Goal: Task Accomplishment & Management: Use online tool/utility

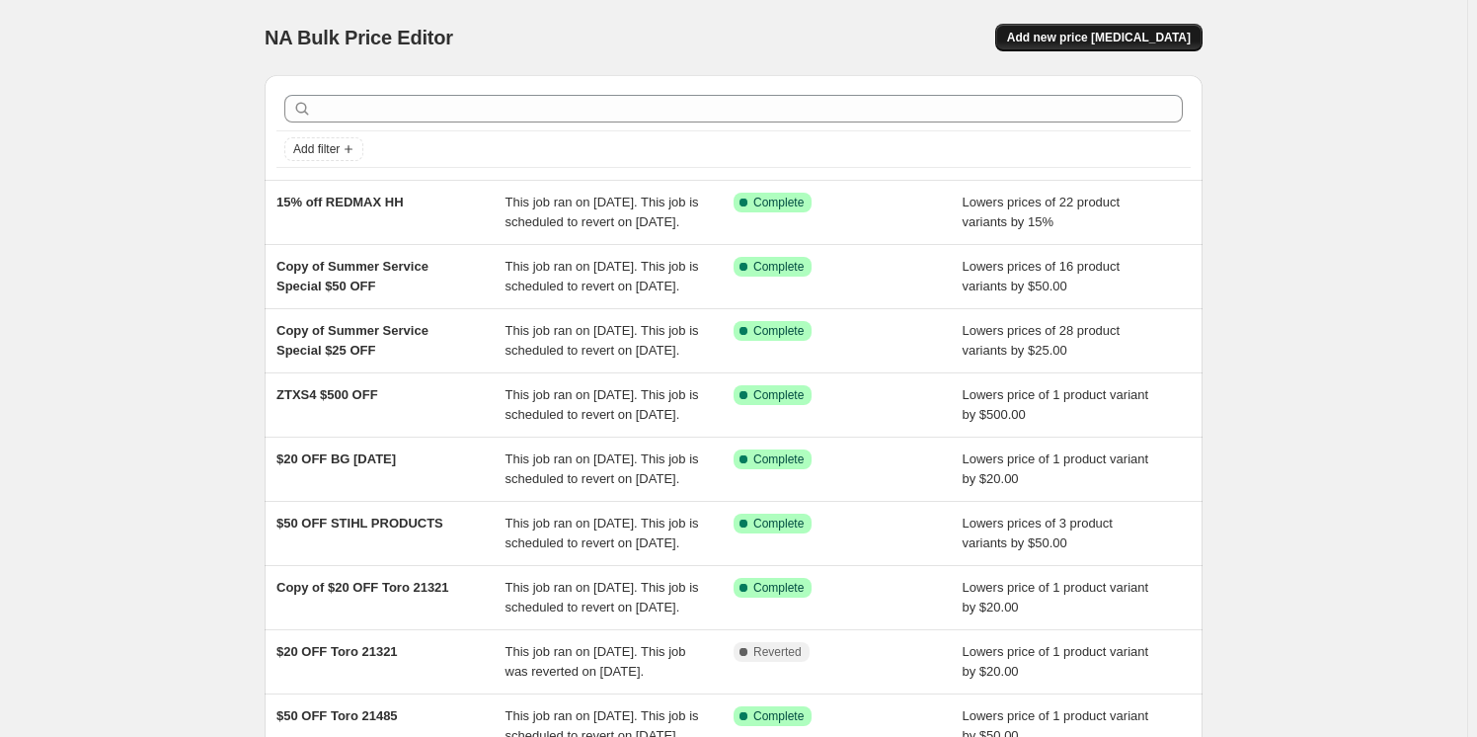
click at [1095, 42] on span "Add new price [MEDICAL_DATA]" at bounding box center [1099, 38] width 184 height 16
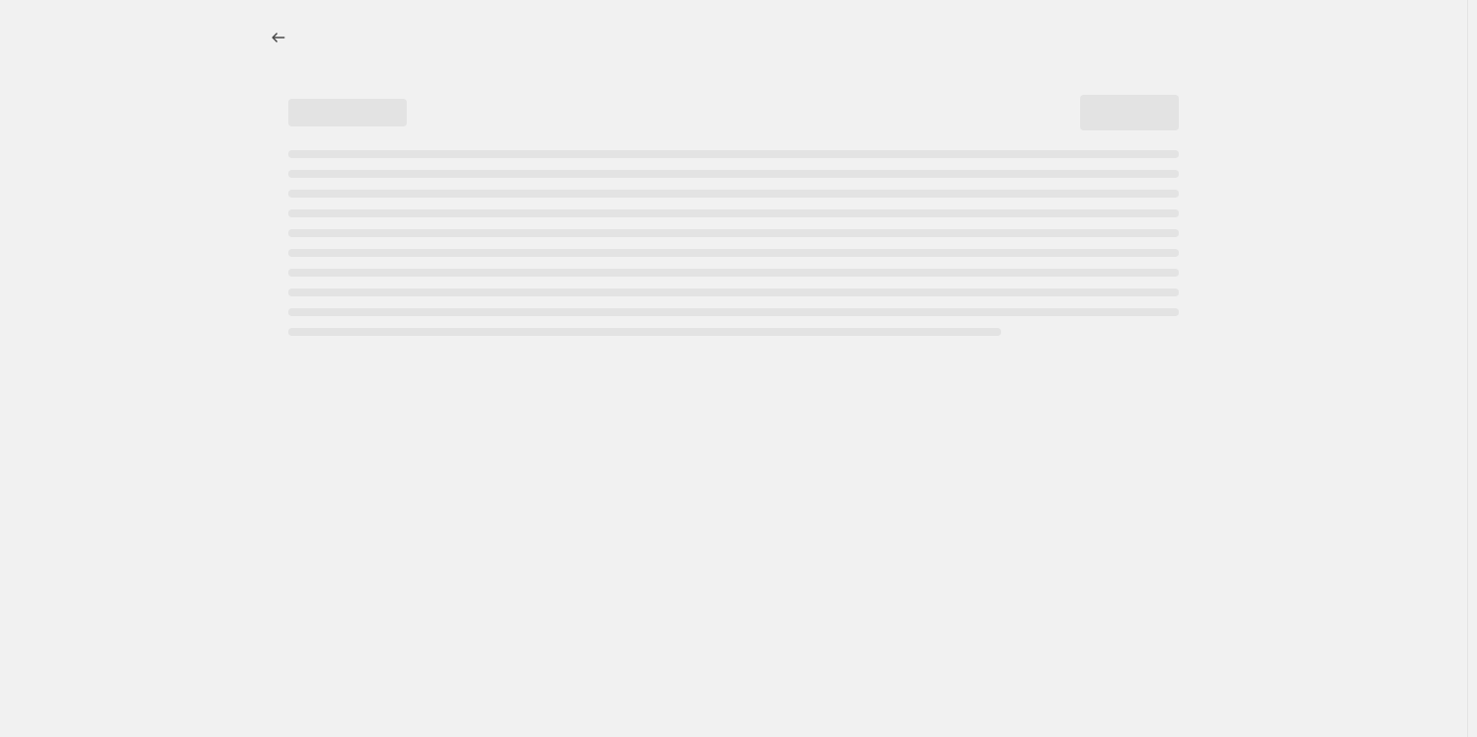
select select "percentage"
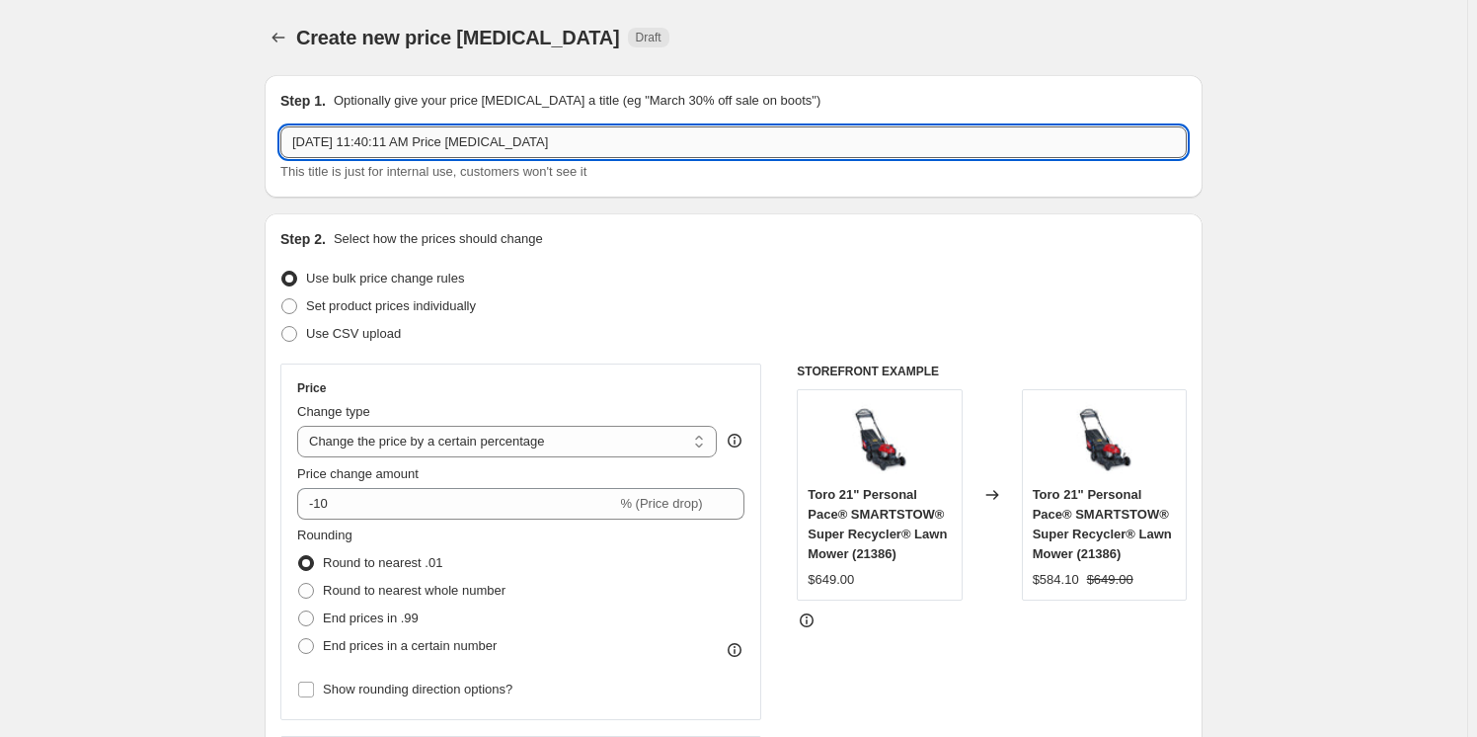
drag, startPoint x: 588, startPoint y: 155, endPoint x: 294, endPoint y: 155, distance: 293.3
click at [294, 155] on input "[DATE] 11:40:11 AM Price [MEDICAL_DATA]" at bounding box center [733, 142] width 906 height 32
click at [377, 144] on input "FREE AK" at bounding box center [733, 142] width 906 height 32
click at [386, 141] on input "FREE AK 30" at bounding box center [733, 142] width 906 height 32
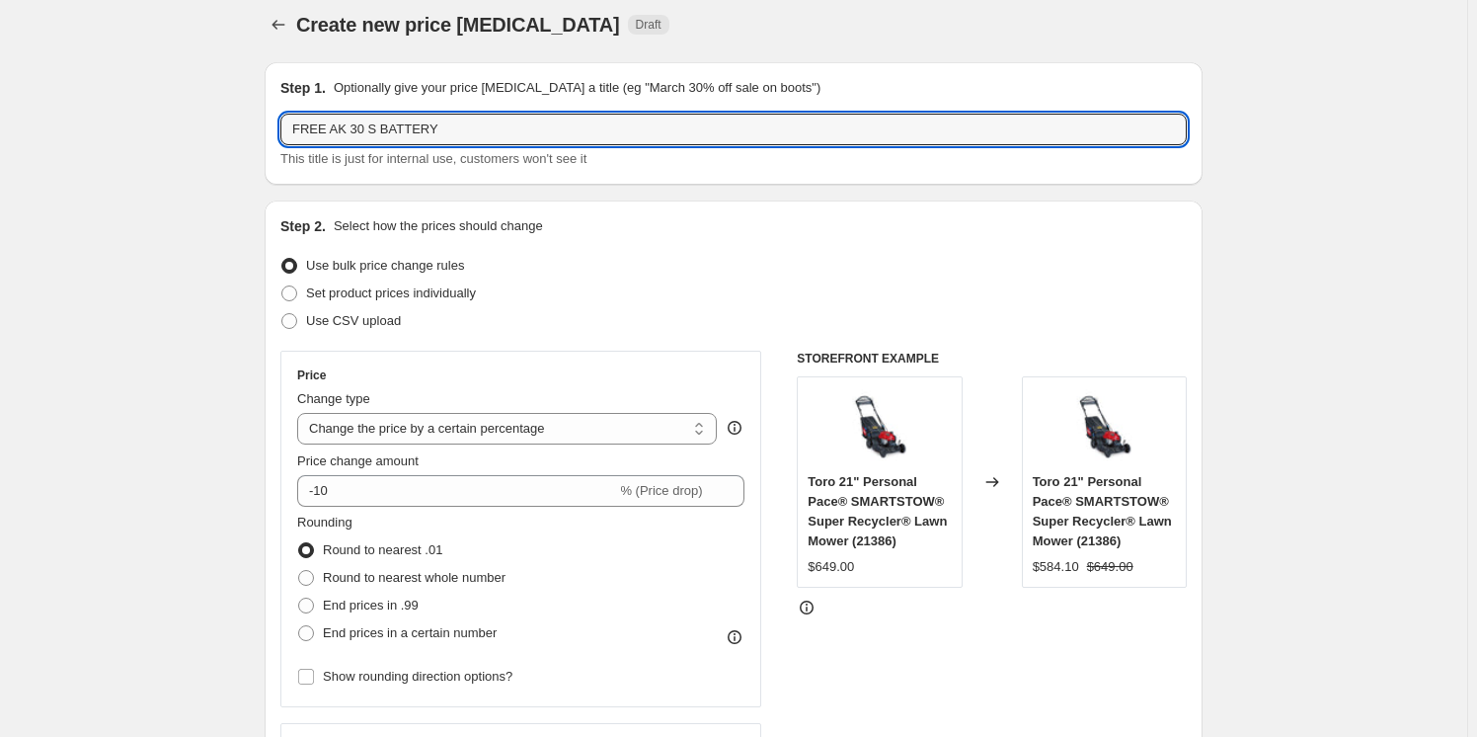
scroll to position [89, 0]
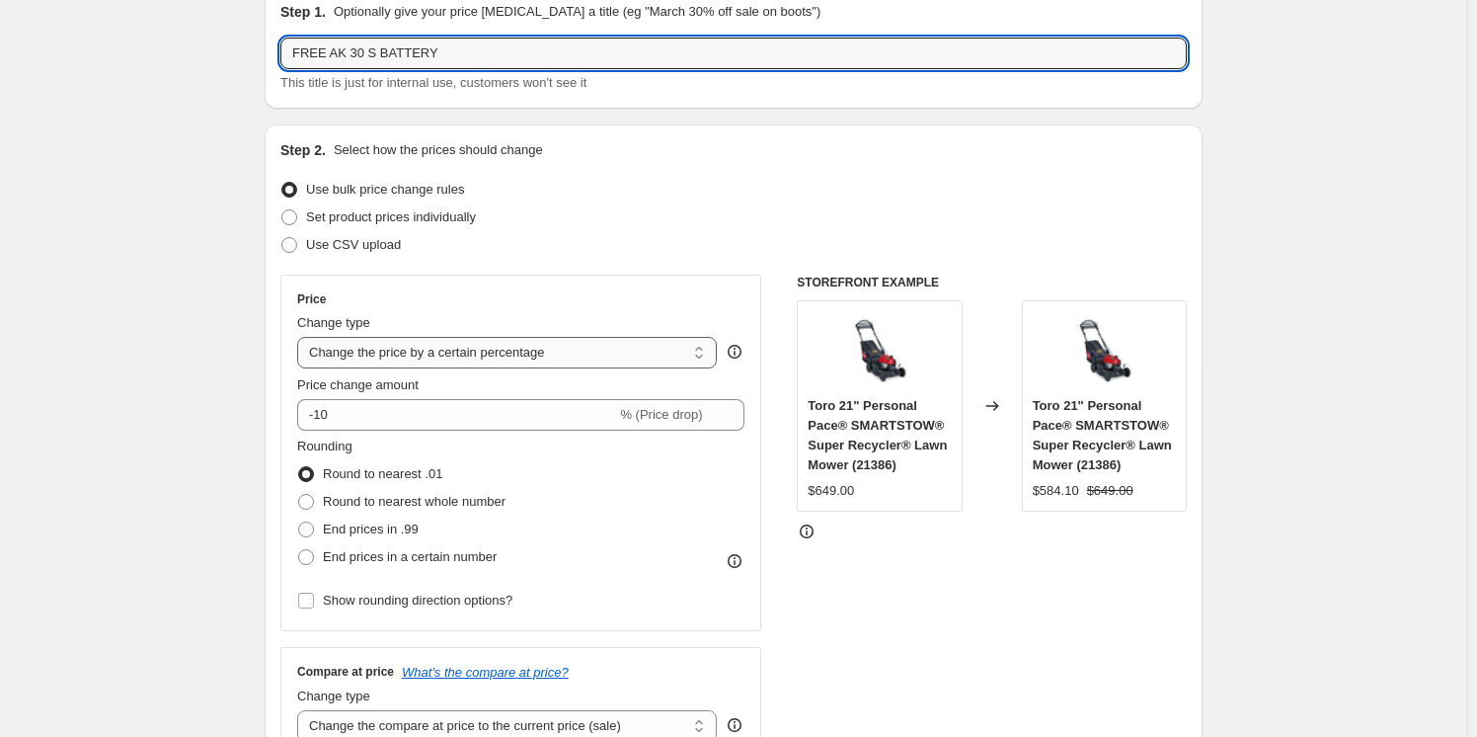
type input "FREE AK 30 S BATTERY"
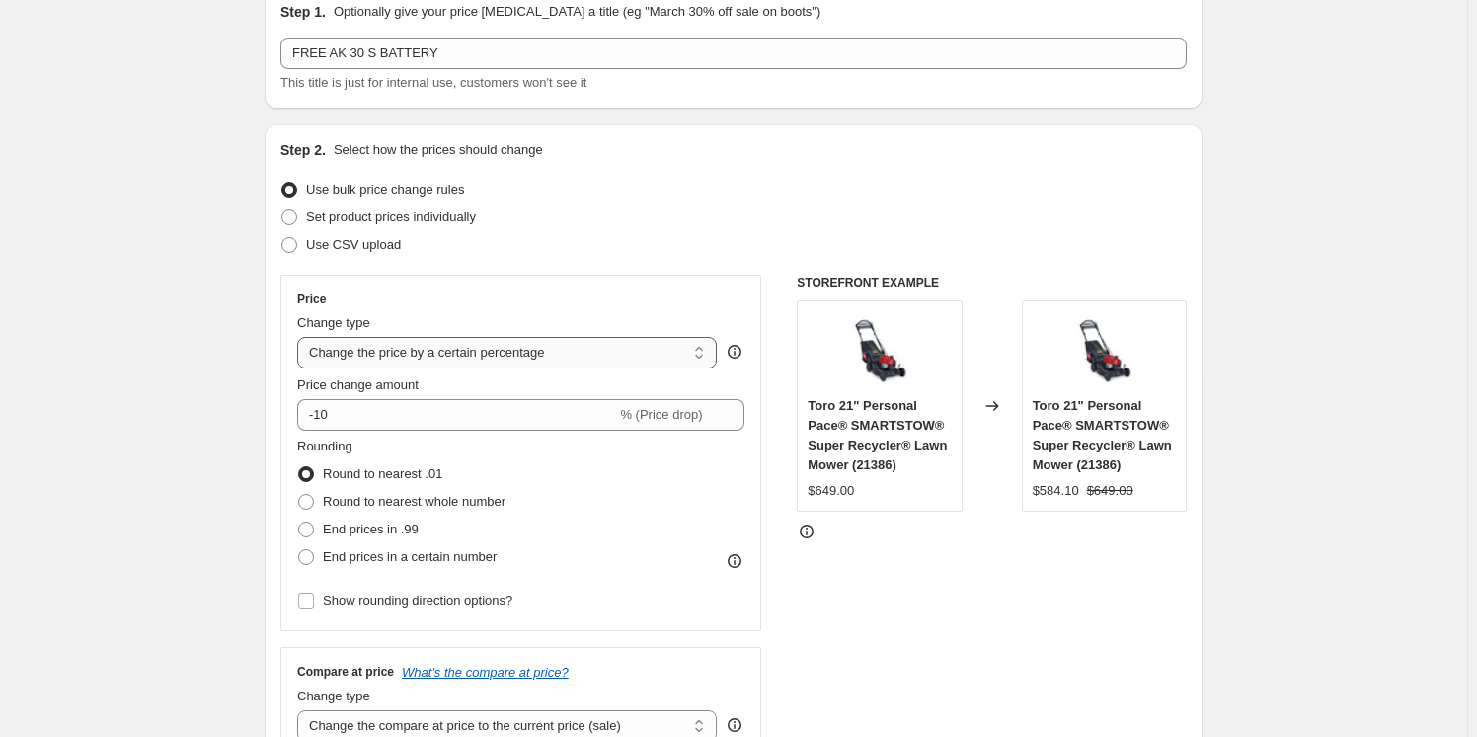
click at [480, 339] on select "Change the price to a certain amount Change the price by a certain amount Chang…" at bounding box center [507, 353] width 420 height 32
select select "no_change"
click at [301, 337] on select "Change the price to a certain amount Change the price by a certain amount Chang…" at bounding box center [507, 353] width 420 height 32
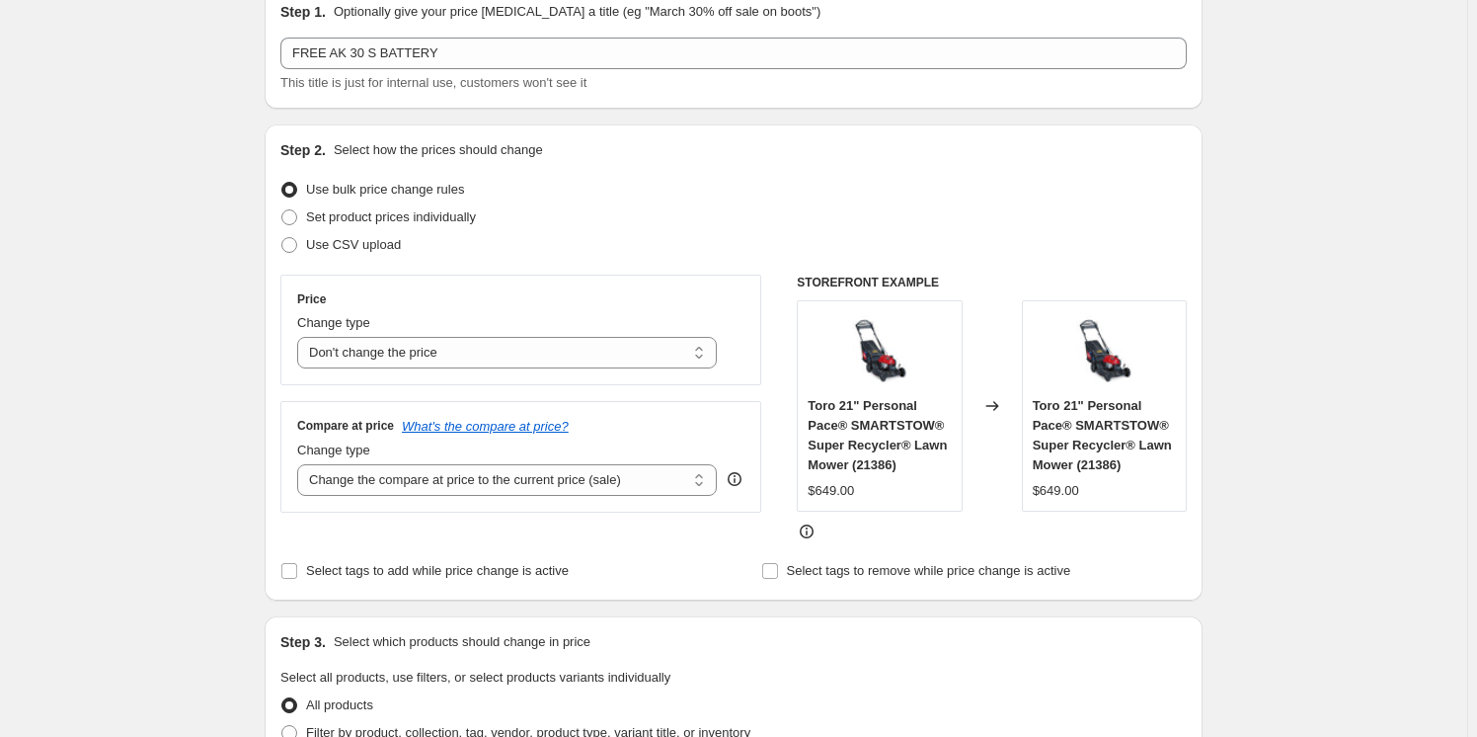
click at [635, 399] on div "Price Change type Change the price to a certain amount Change the price by a ce…" at bounding box center [520, 394] width 481 height 238
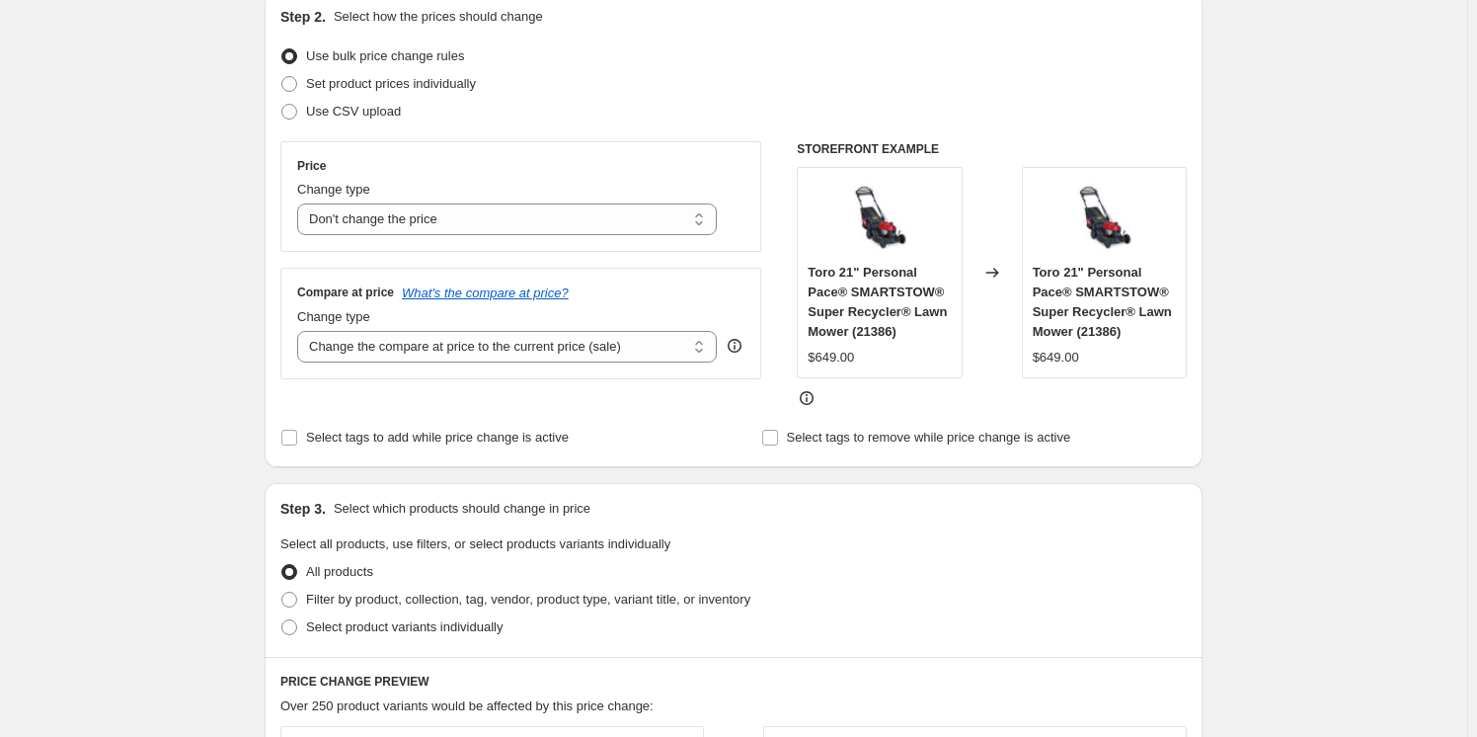
scroll to position [269, 0]
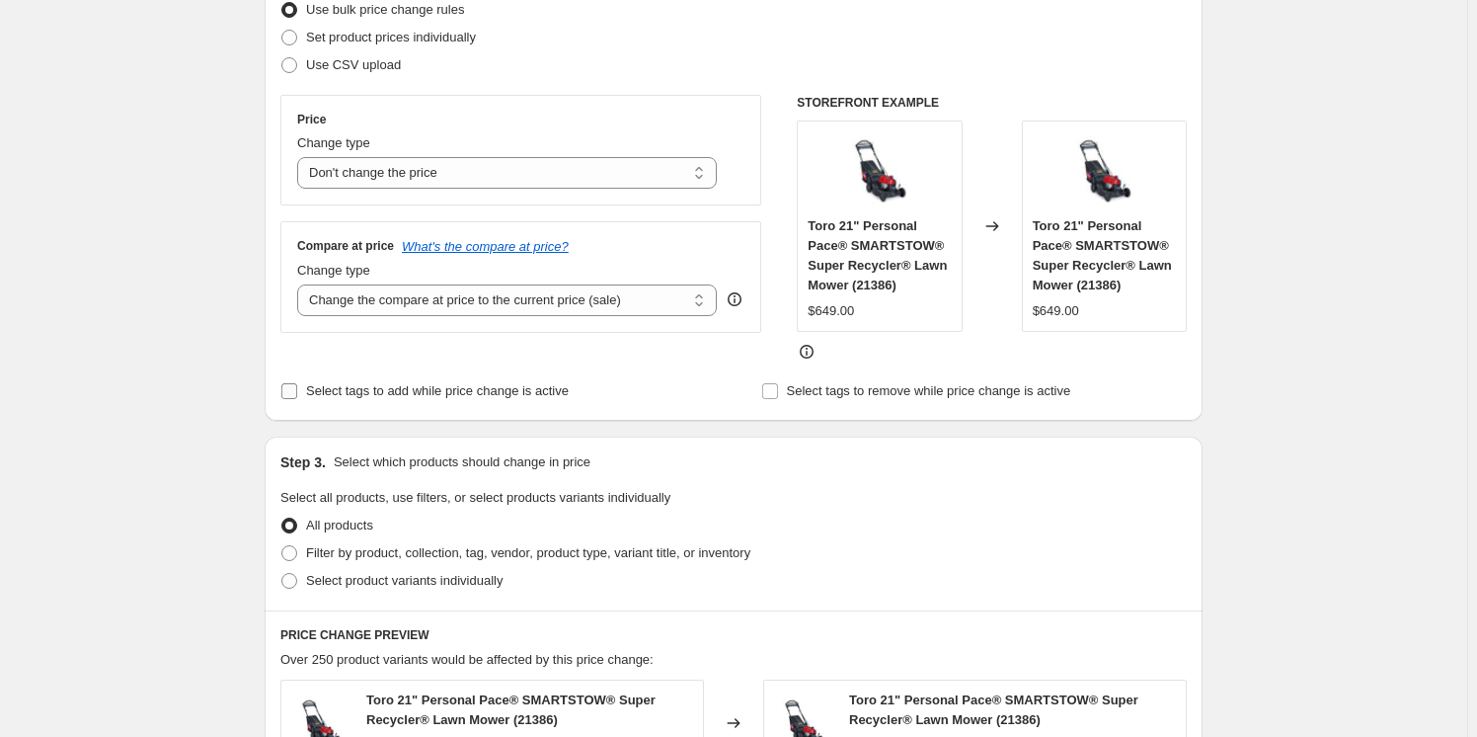
click at [297, 392] on input "Select tags to add while price change is active" at bounding box center [289, 391] width 16 height 16
checkbox input "true"
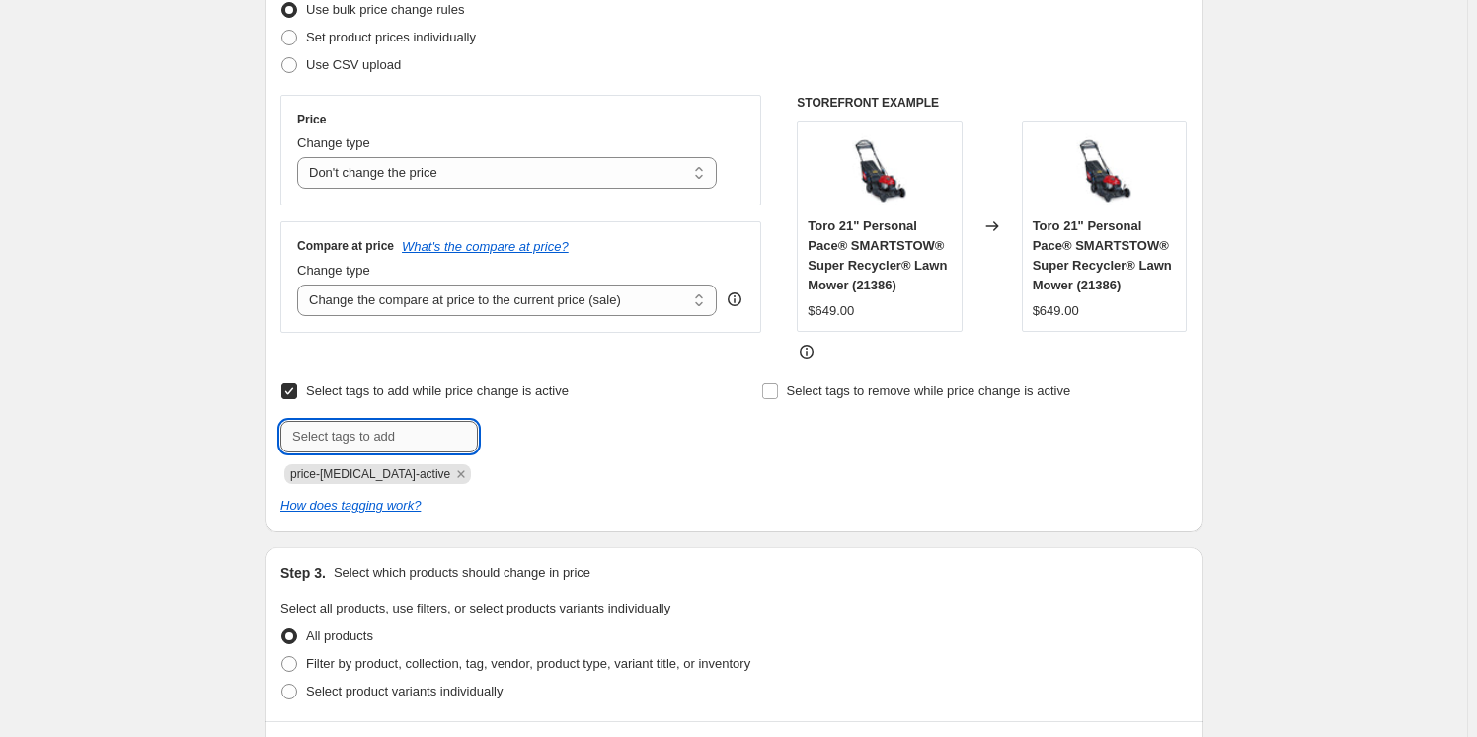
click at [353, 431] on input "text" at bounding box center [378, 437] width 197 height 32
type input "F"
click at [400, 432] on input "FREE BATTERY" at bounding box center [378, 437] width 197 height 32
click at [417, 432] on input "FREE BATTERY" at bounding box center [378, 437] width 197 height 32
click at [376, 429] on input "FREE BATTERY" at bounding box center [378, 437] width 197 height 32
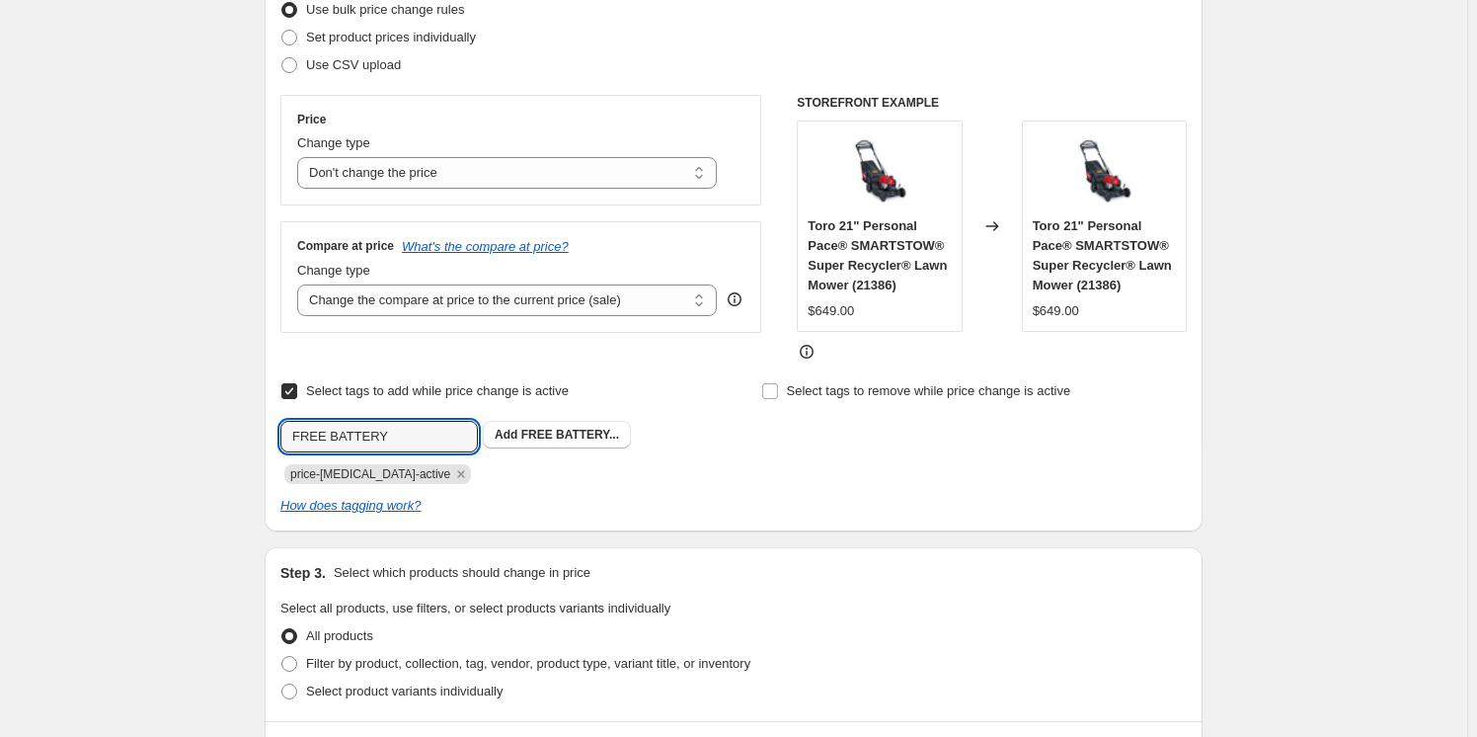
type input "FREE BATTERY"
click at [757, 483] on div "Select tags to add while price change is active Submit FREE BATTERY Add FREE BA…" at bounding box center [733, 446] width 906 height 138
click at [564, 423] on button "Add FREE BATTERY..." at bounding box center [557, 435] width 148 height 28
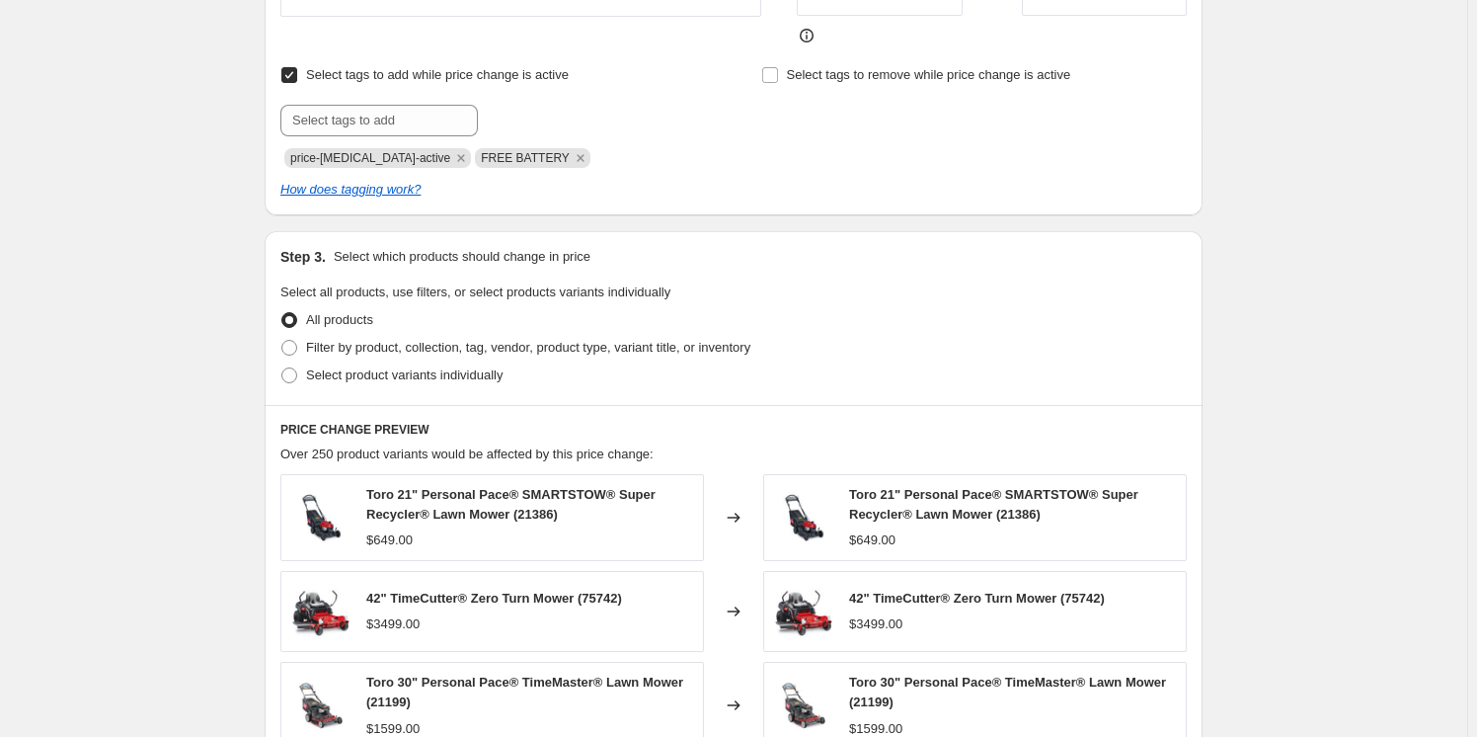
scroll to position [628, 0]
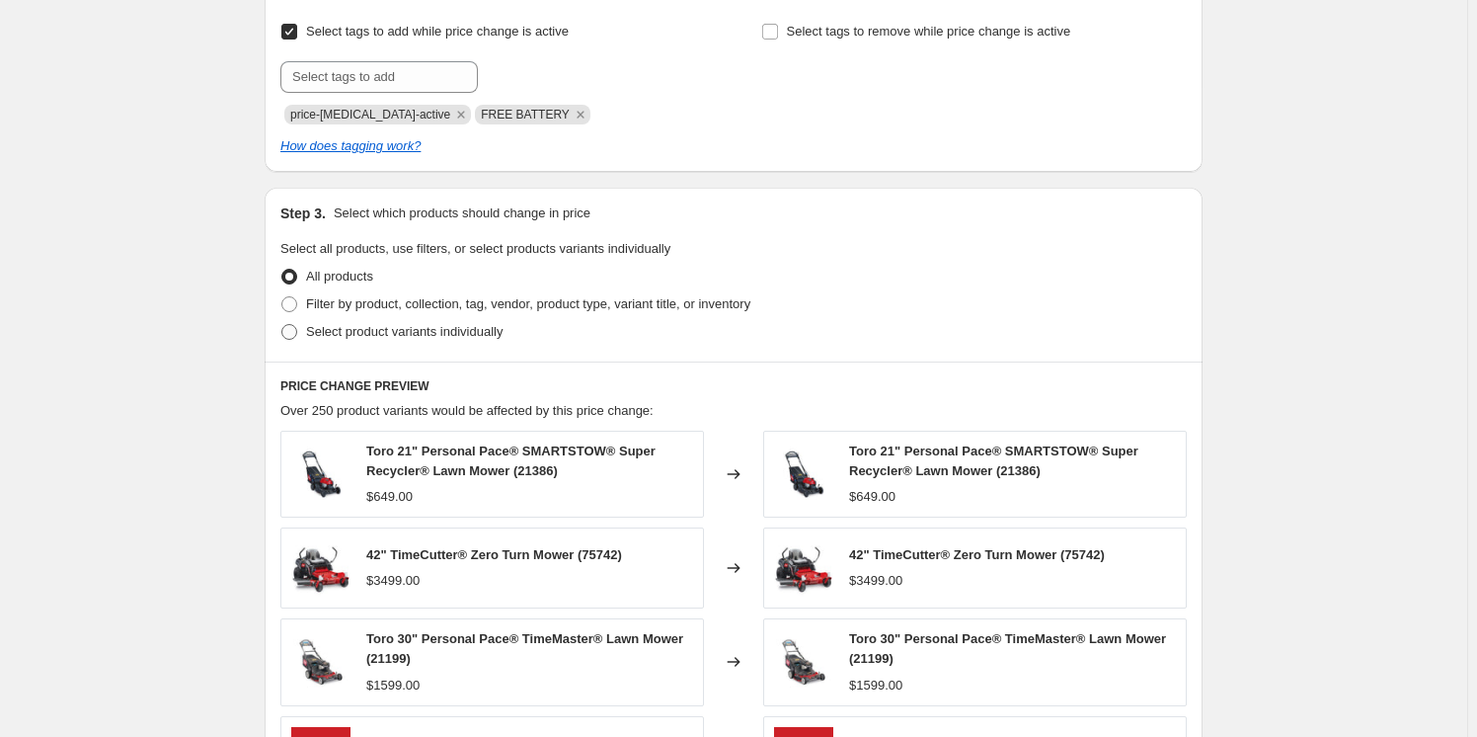
click at [321, 326] on span "Select product variants individually" at bounding box center [404, 331] width 196 height 15
click at [282, 325] on input "Select product variants individually" at bounding box center [281, 324] width 1 height 1
radio input "true"
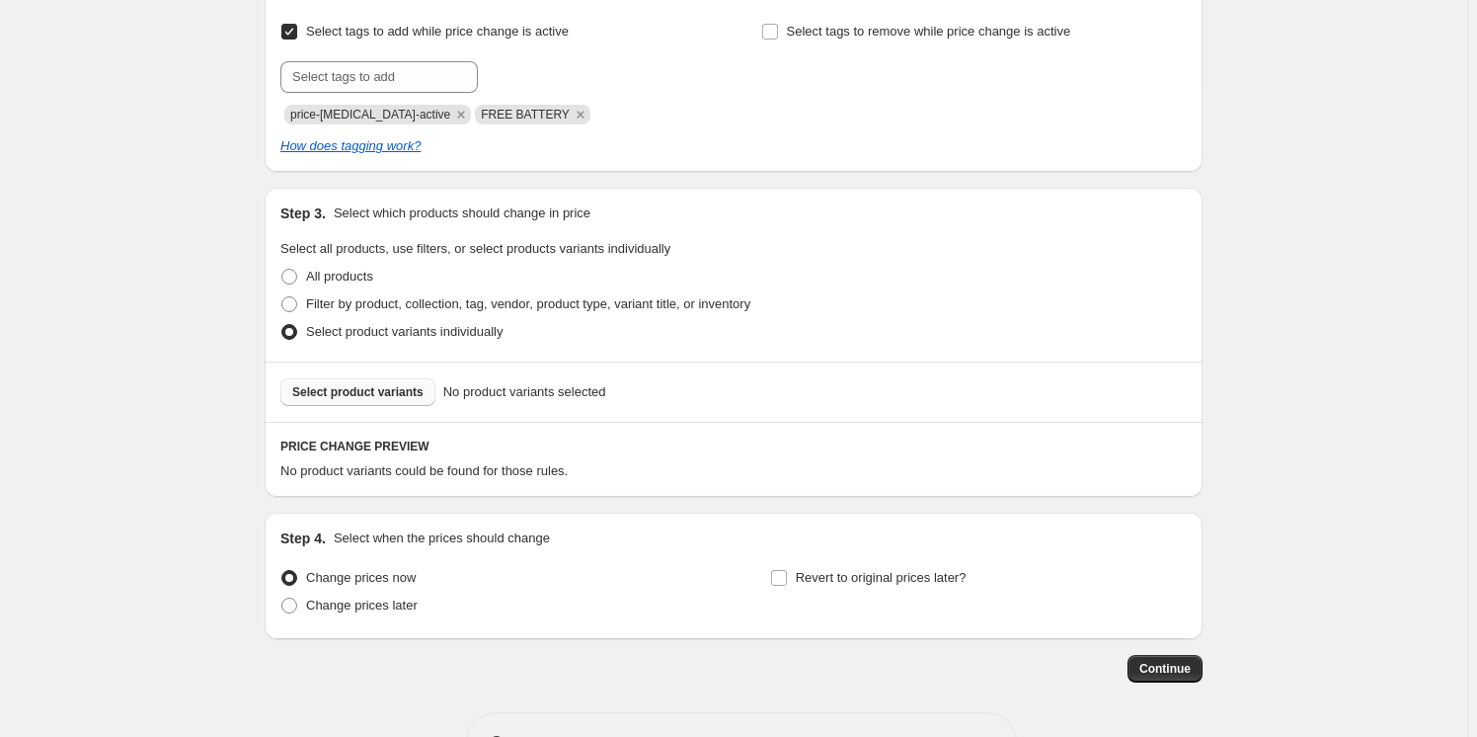
click at [364, 381] on button "Select product variants" at bounding box center [357, 392] width 155 height 28
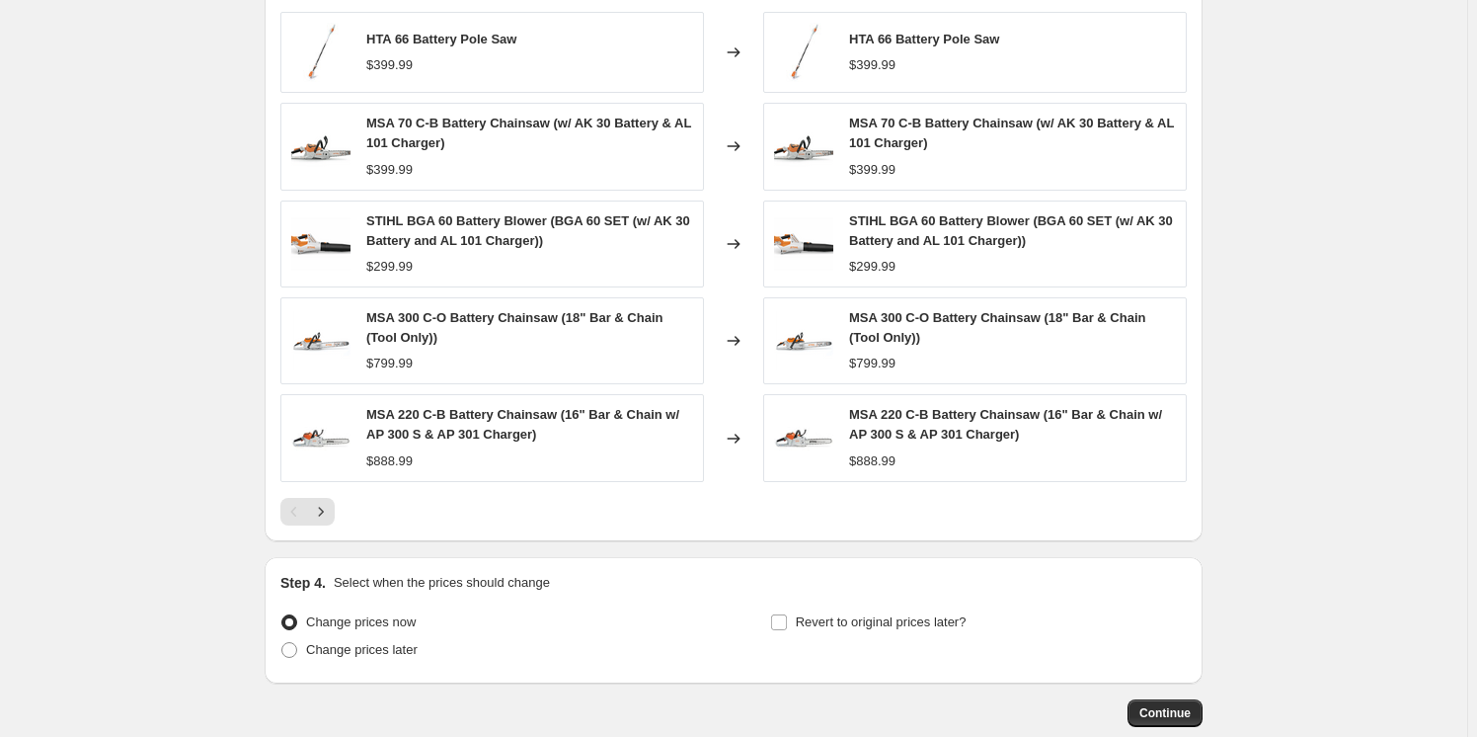
scroll to position [1186, 0]
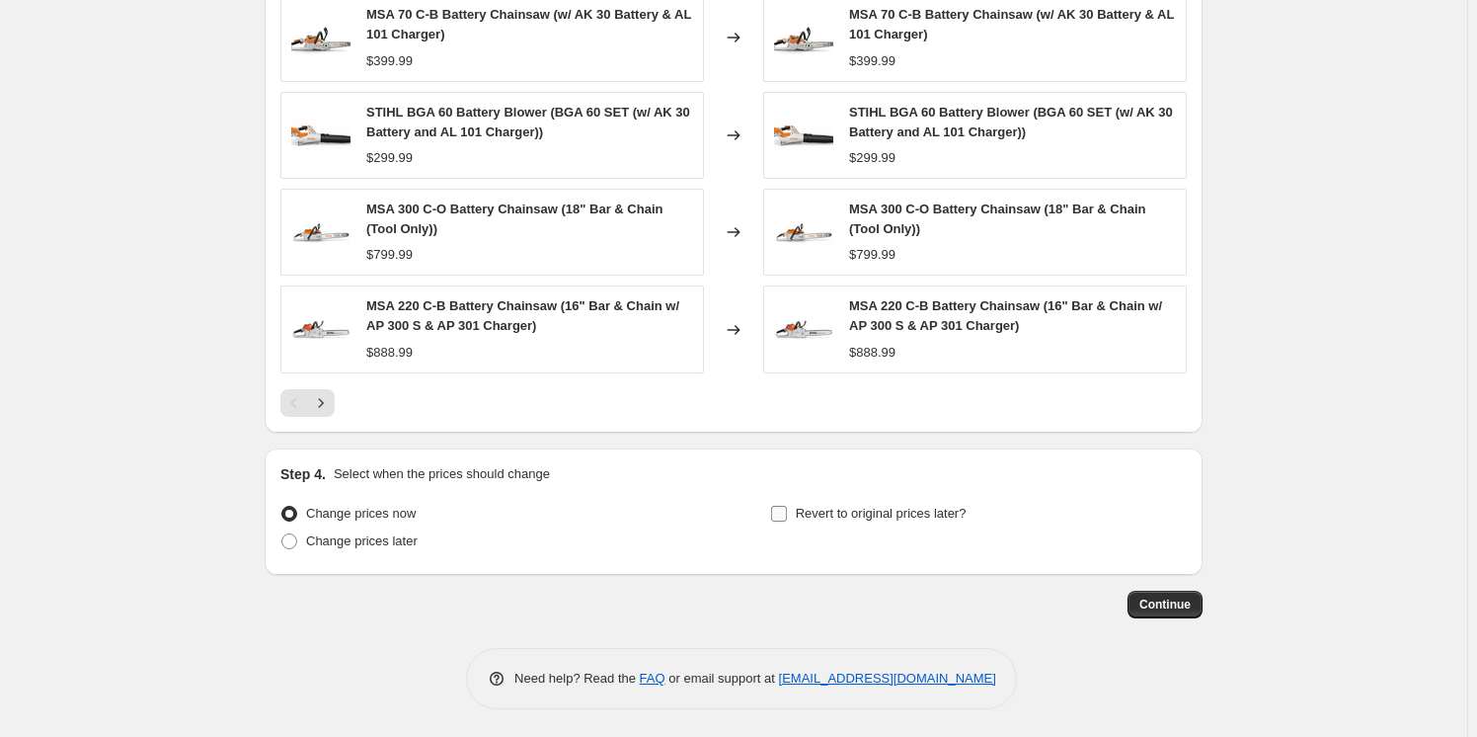
click at [783, 510] on input "Revert to original prices later?" at bounding box center [779, 514] width 16 height 16
checkbox input "true"
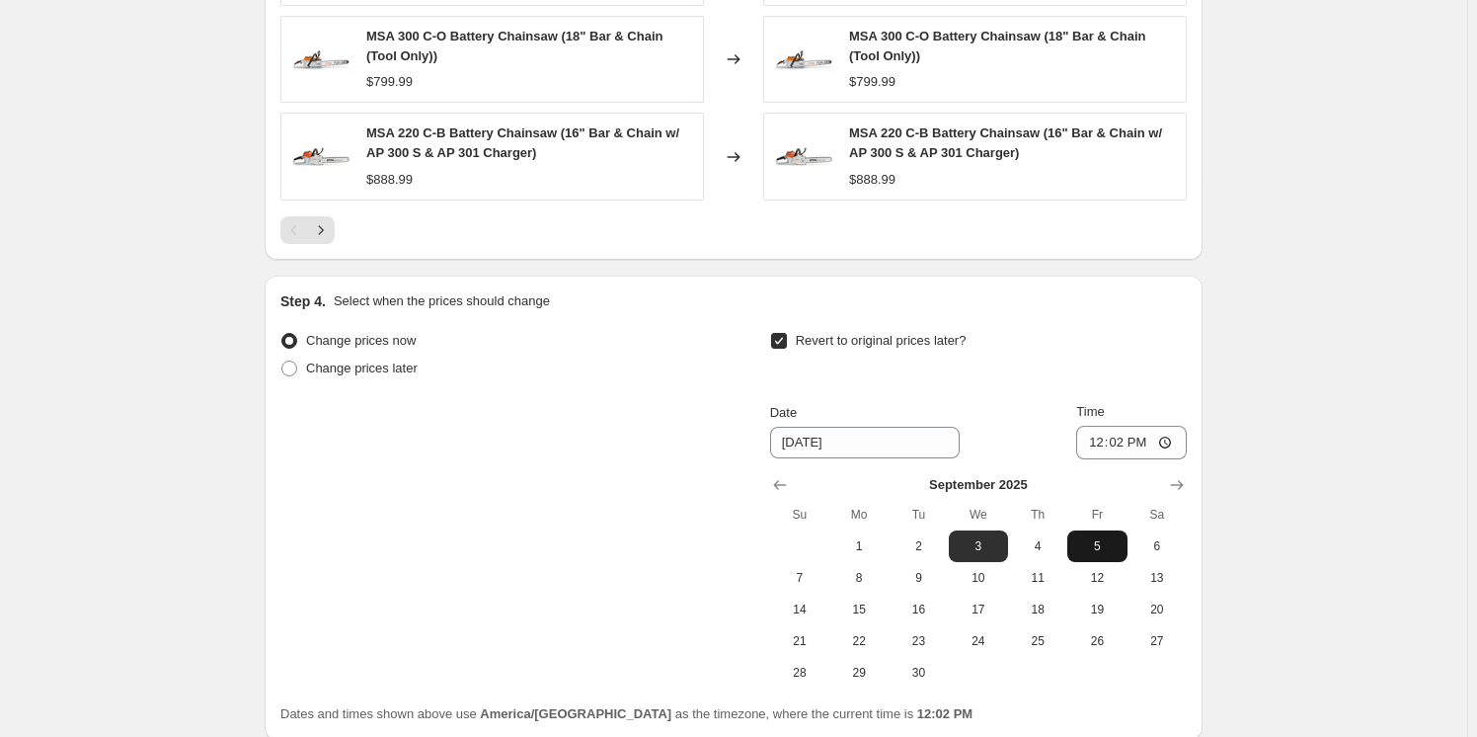
scroll to position [1366, 0]
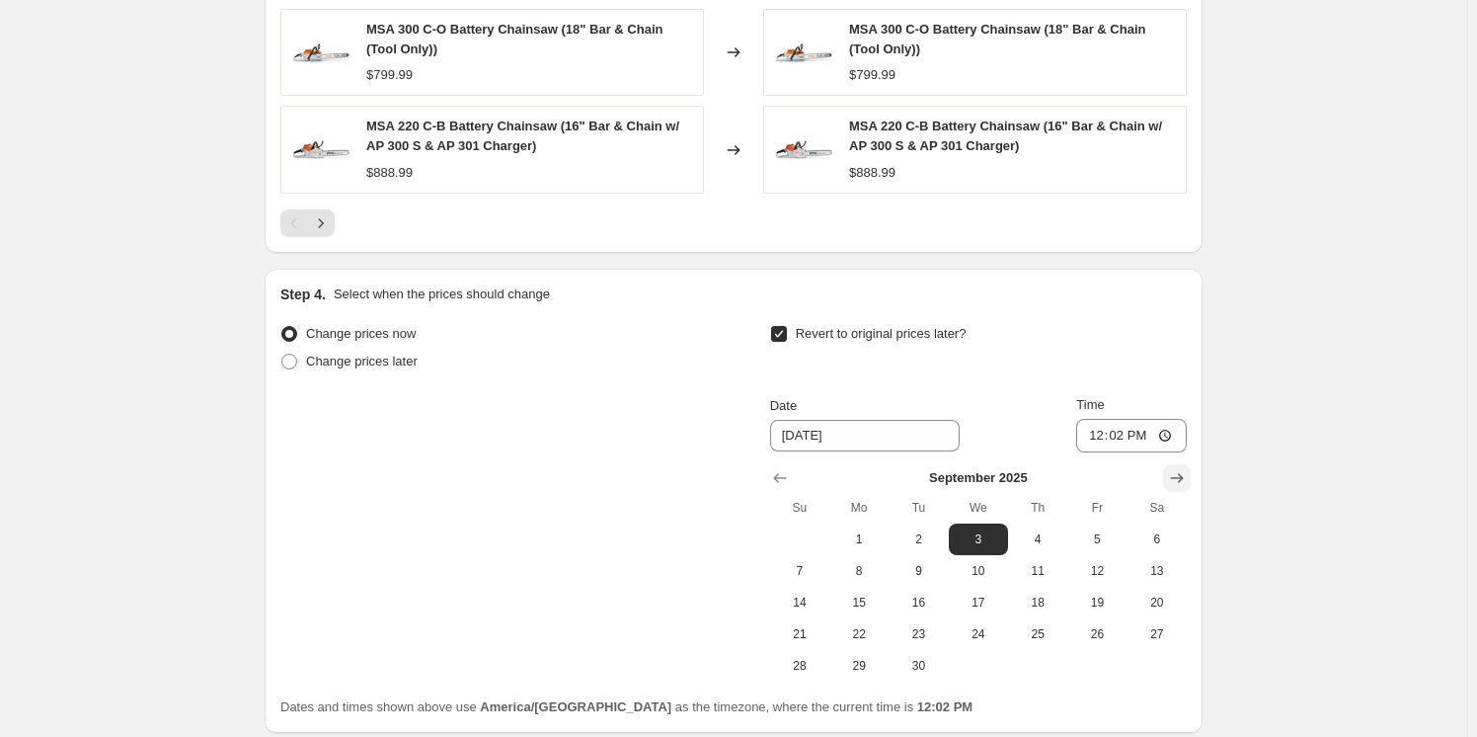
click at [1186, 472] on icon "Show next month, October 2025" at bounding box center [1177, 478] width 20 height 20
click at [1186, 472] on icon "Show next month, November 2025" at bounding box center [1177, 478] width 20 height 20
drag, startPoint x: 977, startPoint y: 672, endPoint x: 1051, endPoint y: 567, distance: 129.0
click at [977, 671] on button "31" at bounding box center [978, 666] width 59 height 32
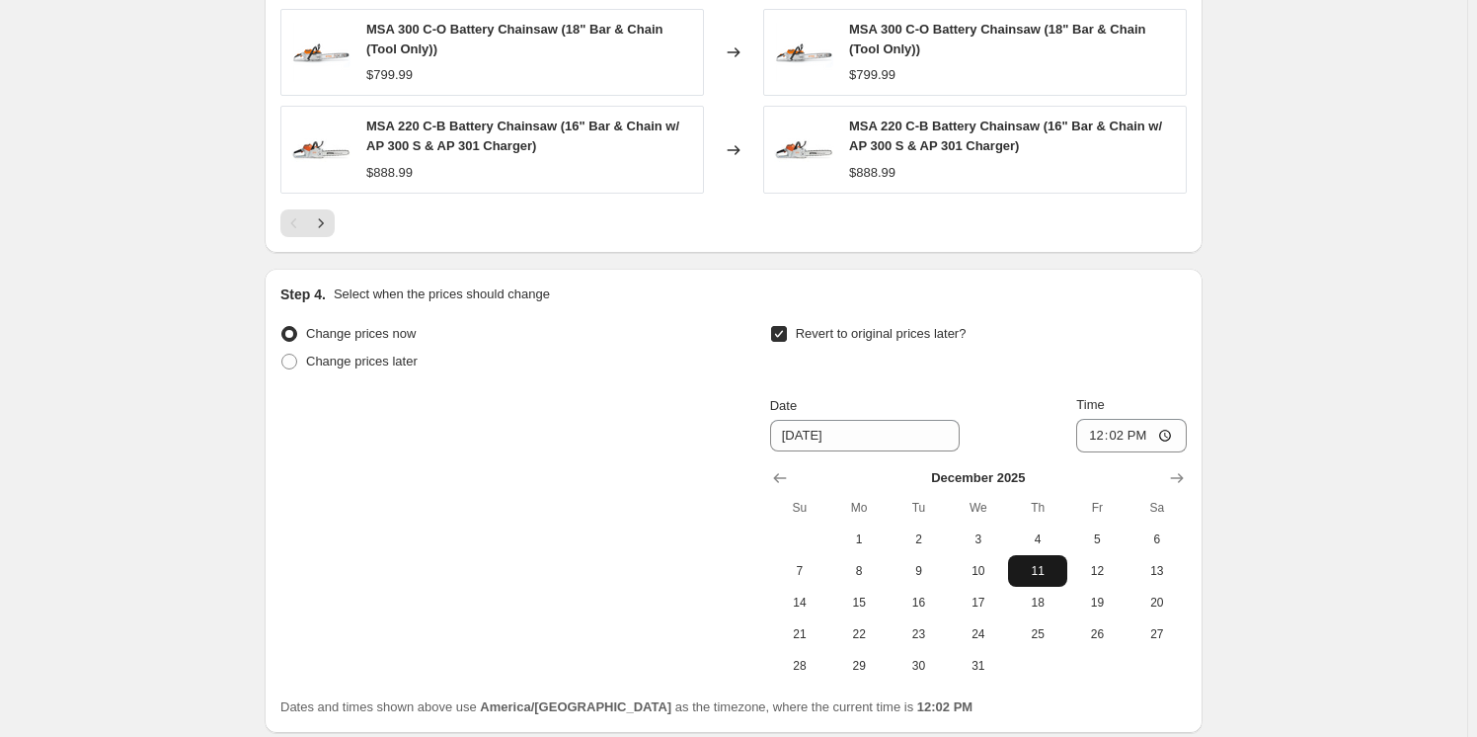
type input "[DATE]"
click at [1101, 436] on input "12:02" at bounding box center [1131, 436] width 111 height 34
type input "23:59"
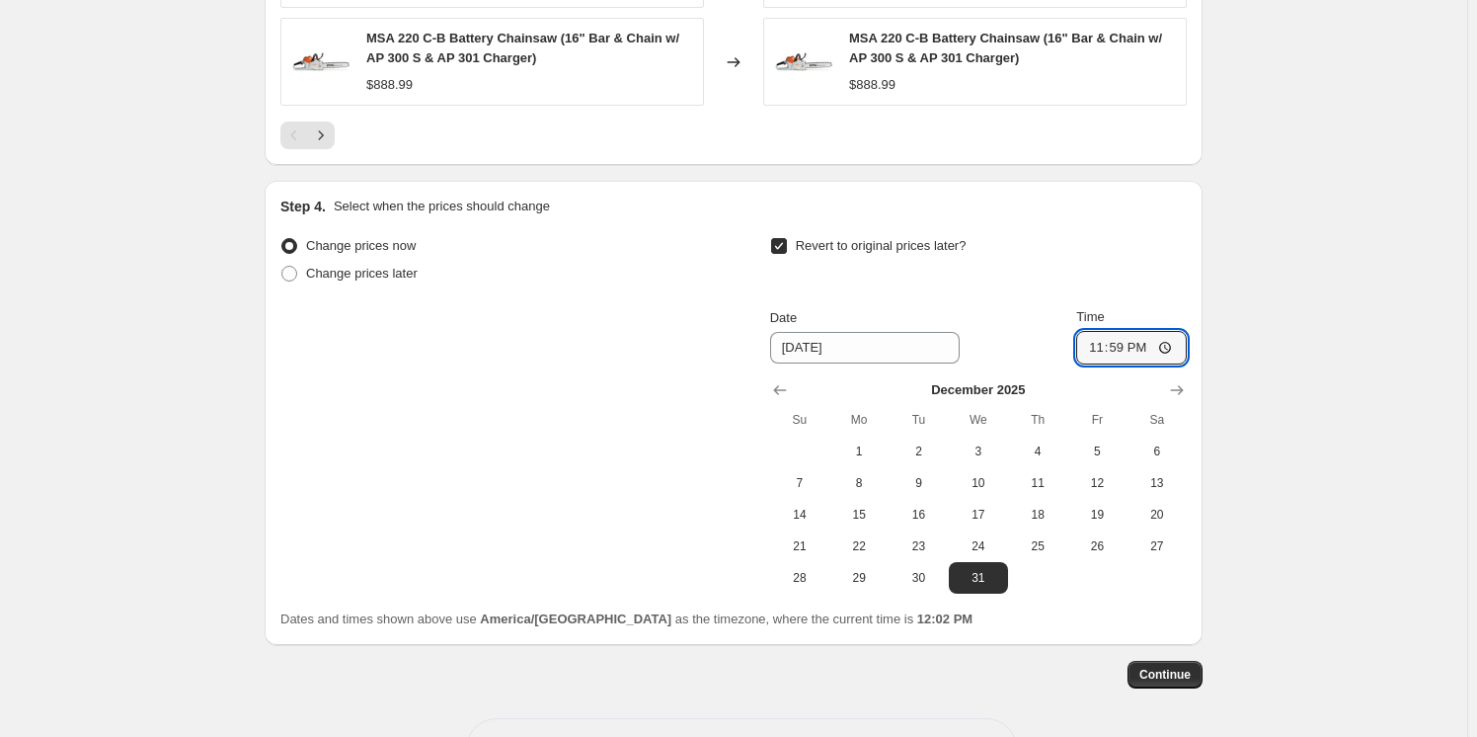
scroll to position [1524, 0]
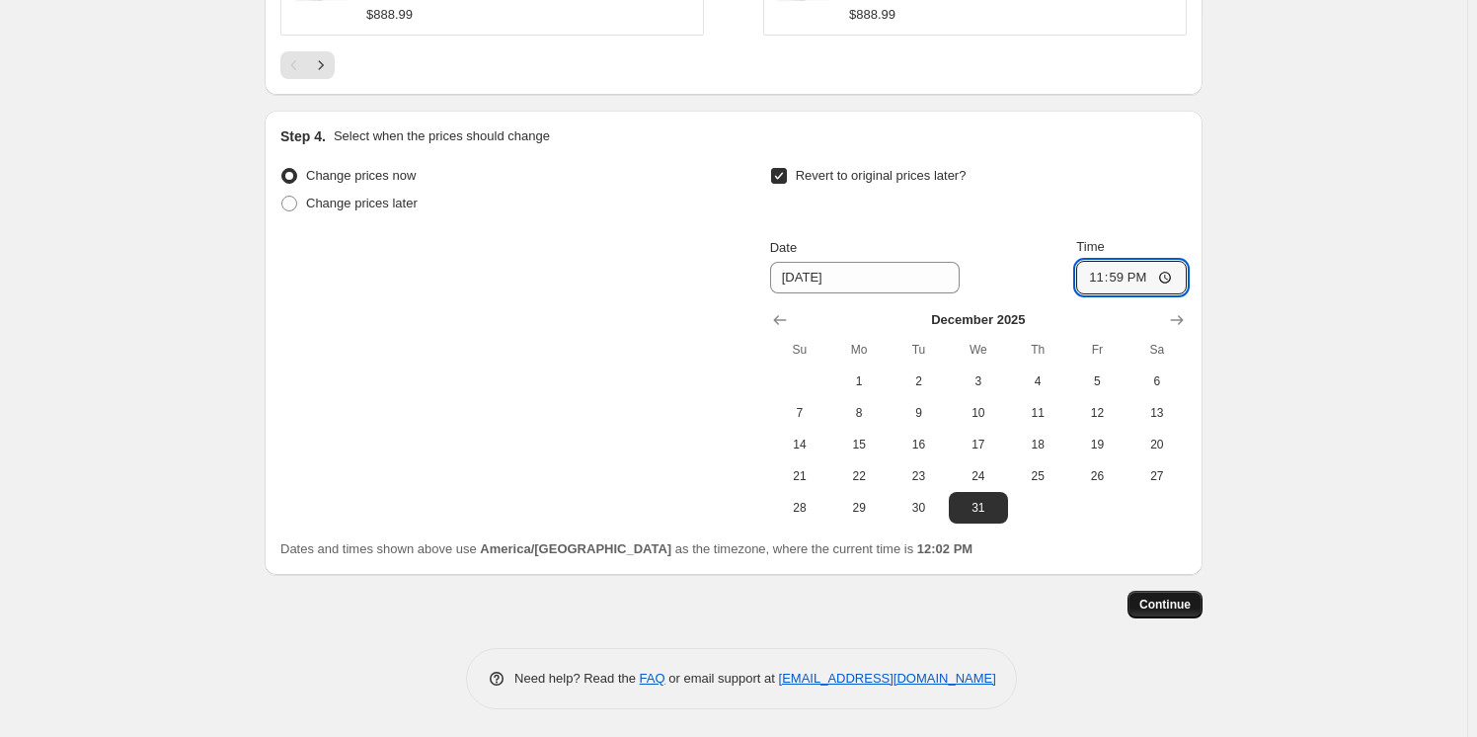
click at [1150, 596] on span "Continue" at bounding box center [1164, 604] width 51 height 16
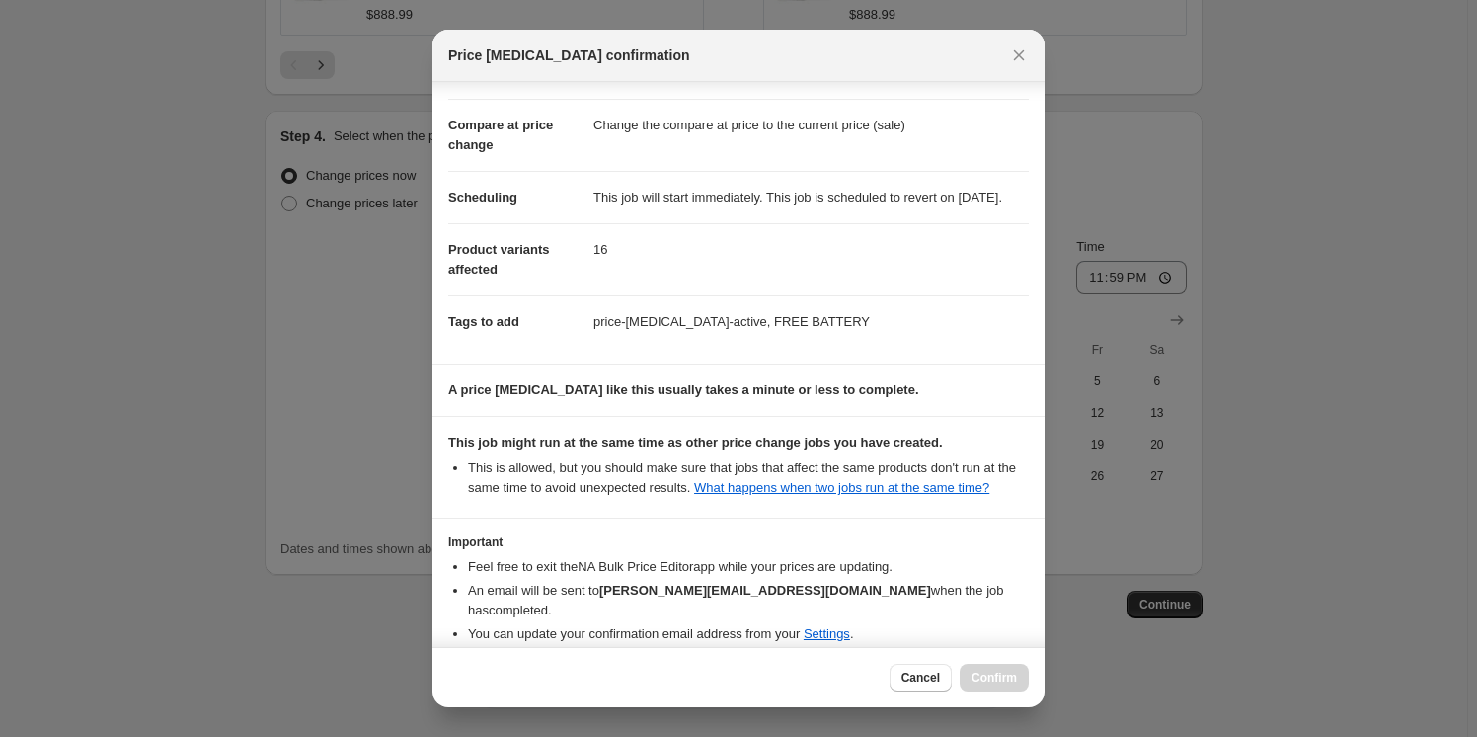
scroll to position [165, 0]
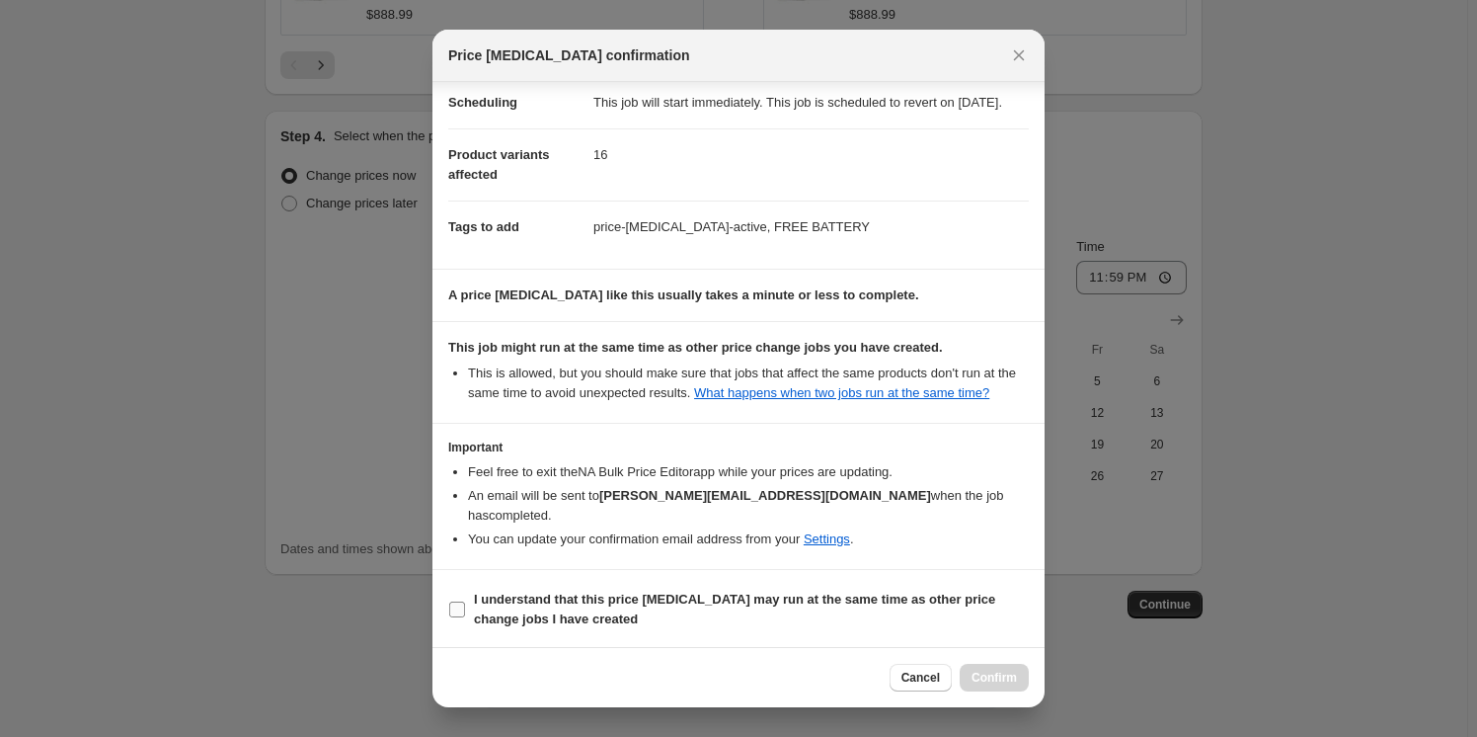
click at [629, 610] on span "I understand that this price [MEDICAL_DATA] may run at the same time as other p…" at bounding box center [751, 608] width 555 height 39
click at [465, 610] on input "I understand that this price [MEDICAL_DATA] may run at the same time as other p…" at bounding box center [457, 609] width 16 height 16
checkbox input "true"
click at [992, 676] on span "Confirm" at bounding box center [994, 677] width 45 height 16
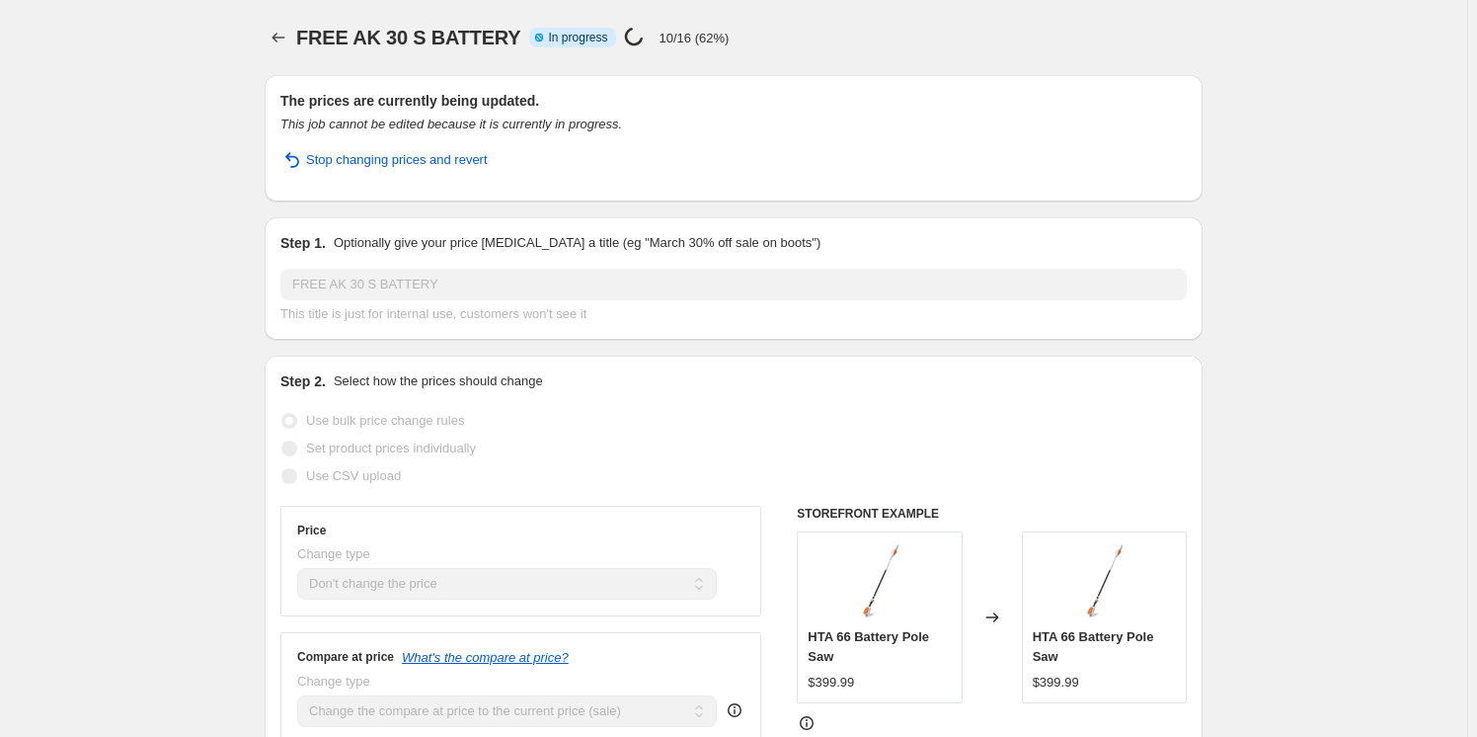
select select "no_change"
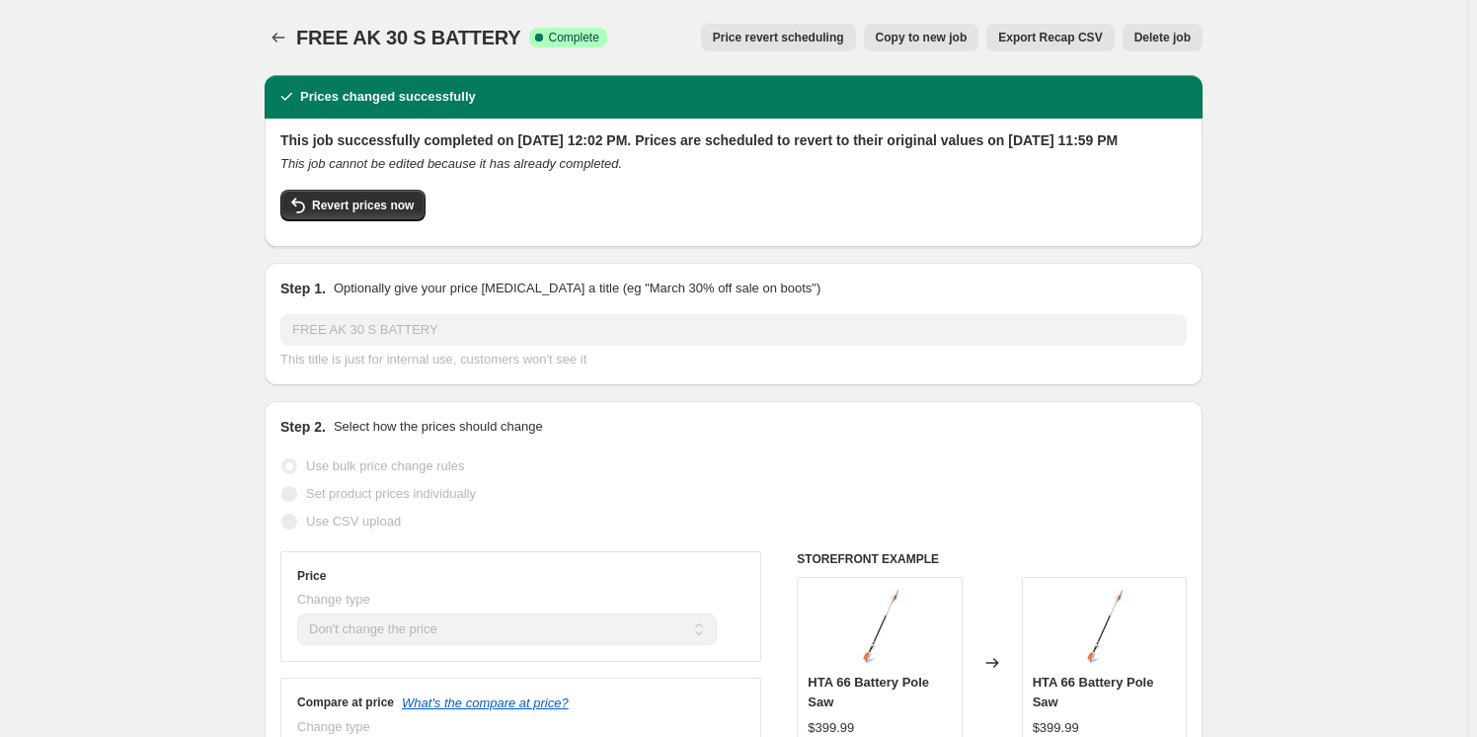
click at [913, 46] on button "Copy to new job" at bounding box center [922, 38] width 116 height 28
select select "no_change"
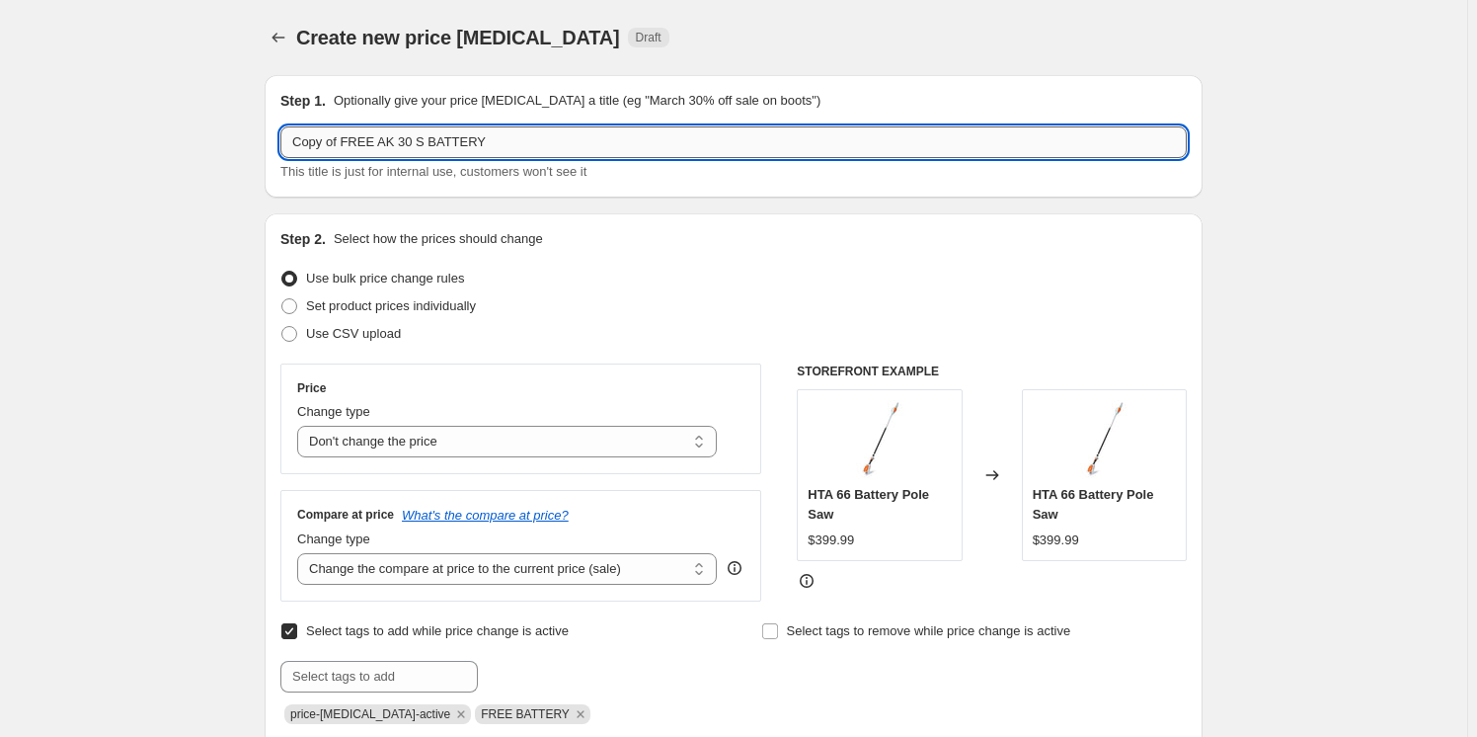
drag, startPoint x: 346, startPoint y: 135, endPoint x: 299, endPoint y: 137, distance: 46.5
click at [299, 137] on input "Copy of FREE AK 30 S BATTERY" at bounding box center [733, 142] width 906 height 32
type input "FREE AK 30 S BATTERY"
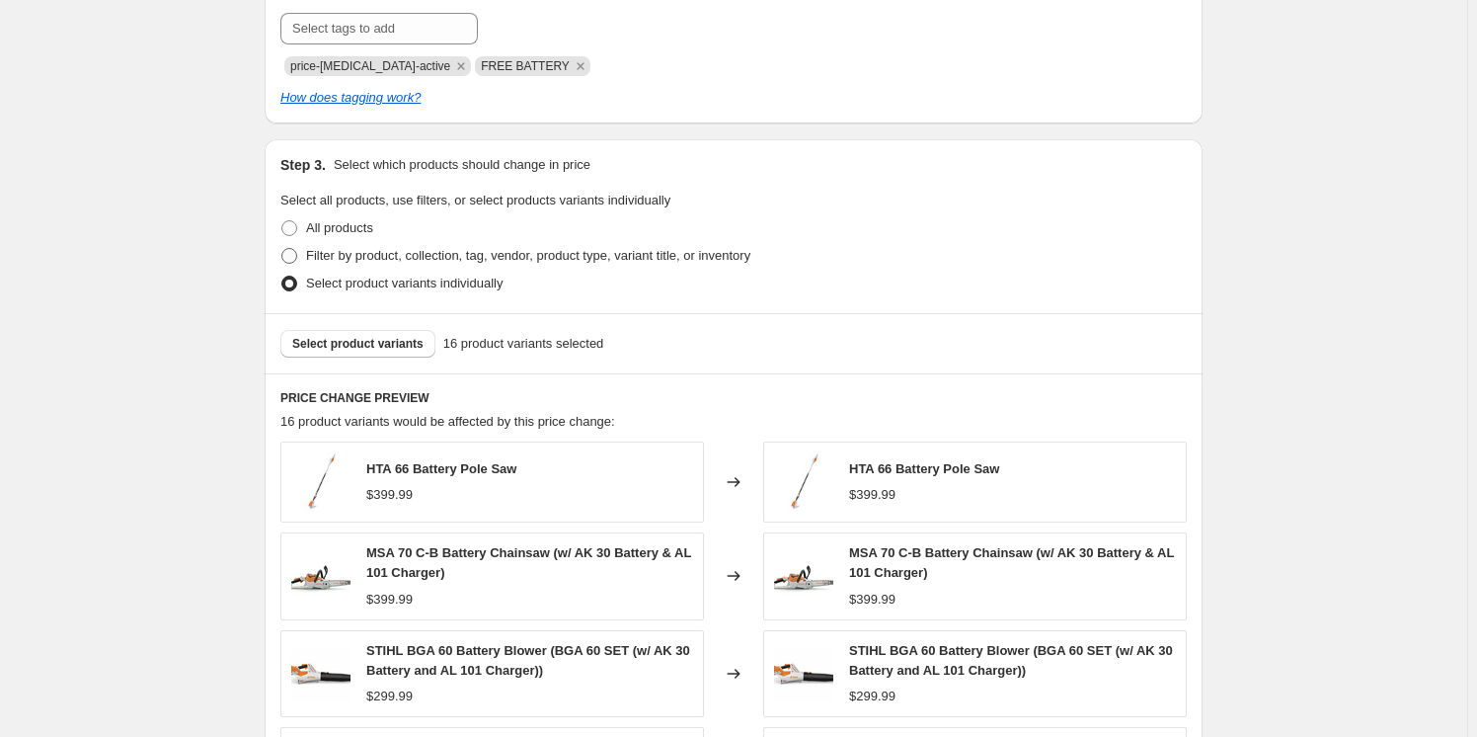
scroll to position [378, 0]
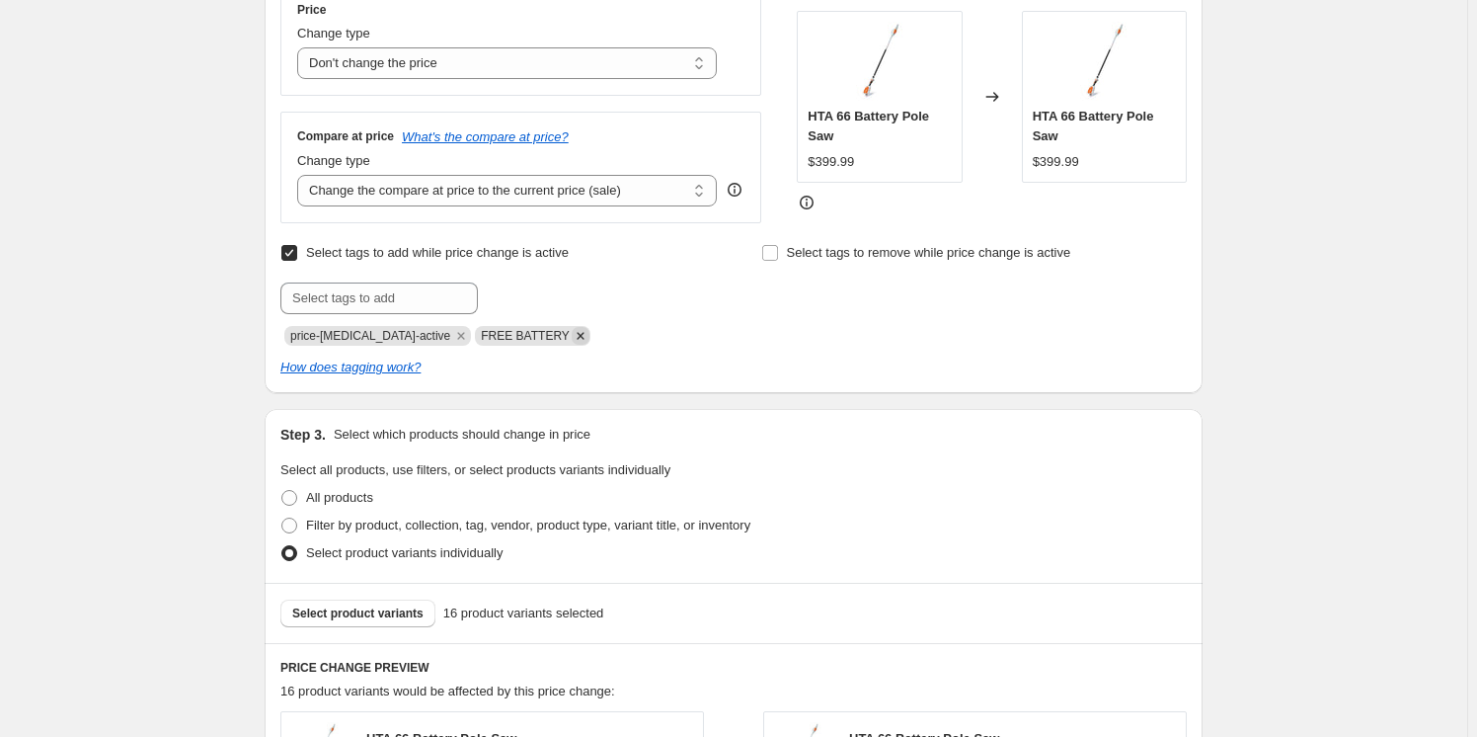
click at [572, 332] on icon "Remove FREE BATTERY" at bounding box center [581, 336] width 18 height 18
click at [420, 300] on input "text" at bounding box center [378, 298] width 197 height 32
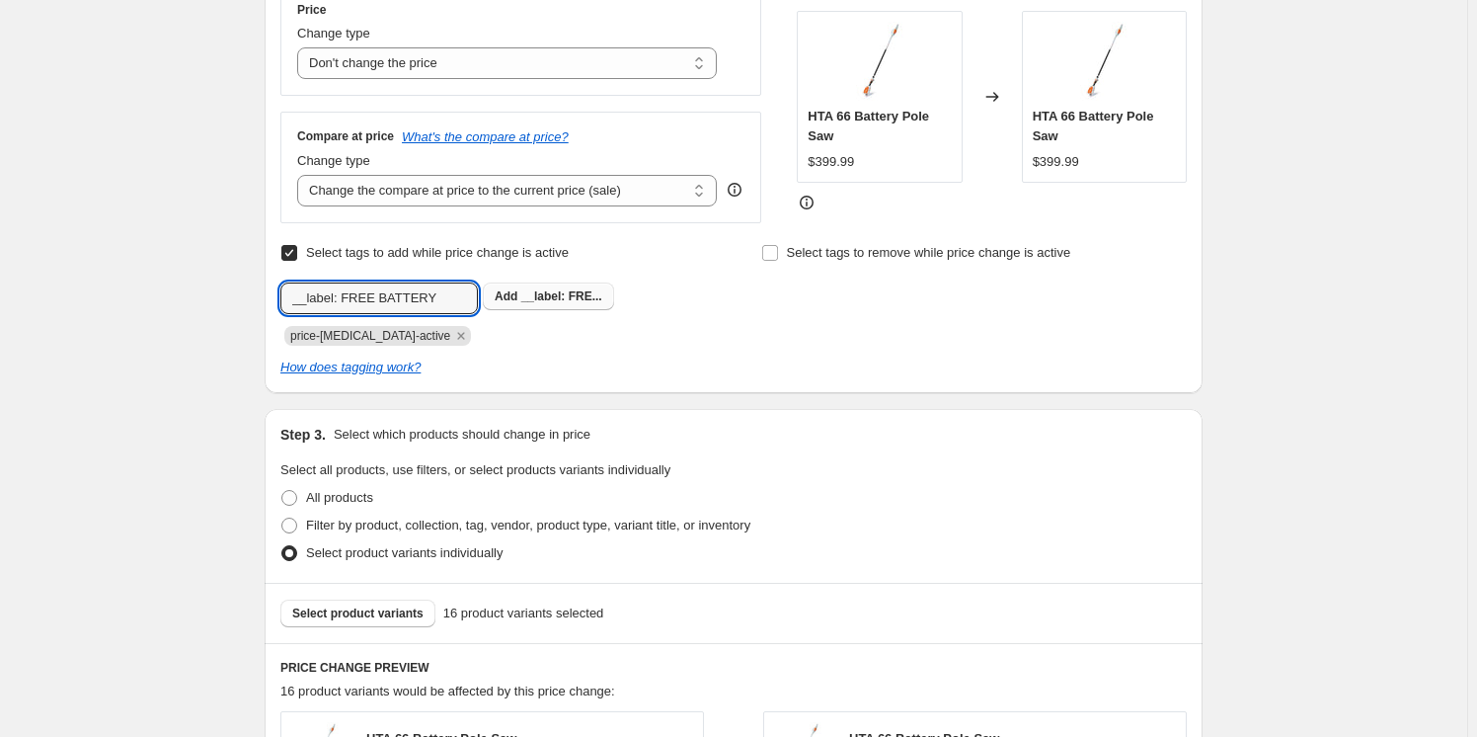
type input "__label: FREE BATTERY"
click at [591, 298] on span "__label: FRE..." at bounding box center [561, 296] width 81 height 14
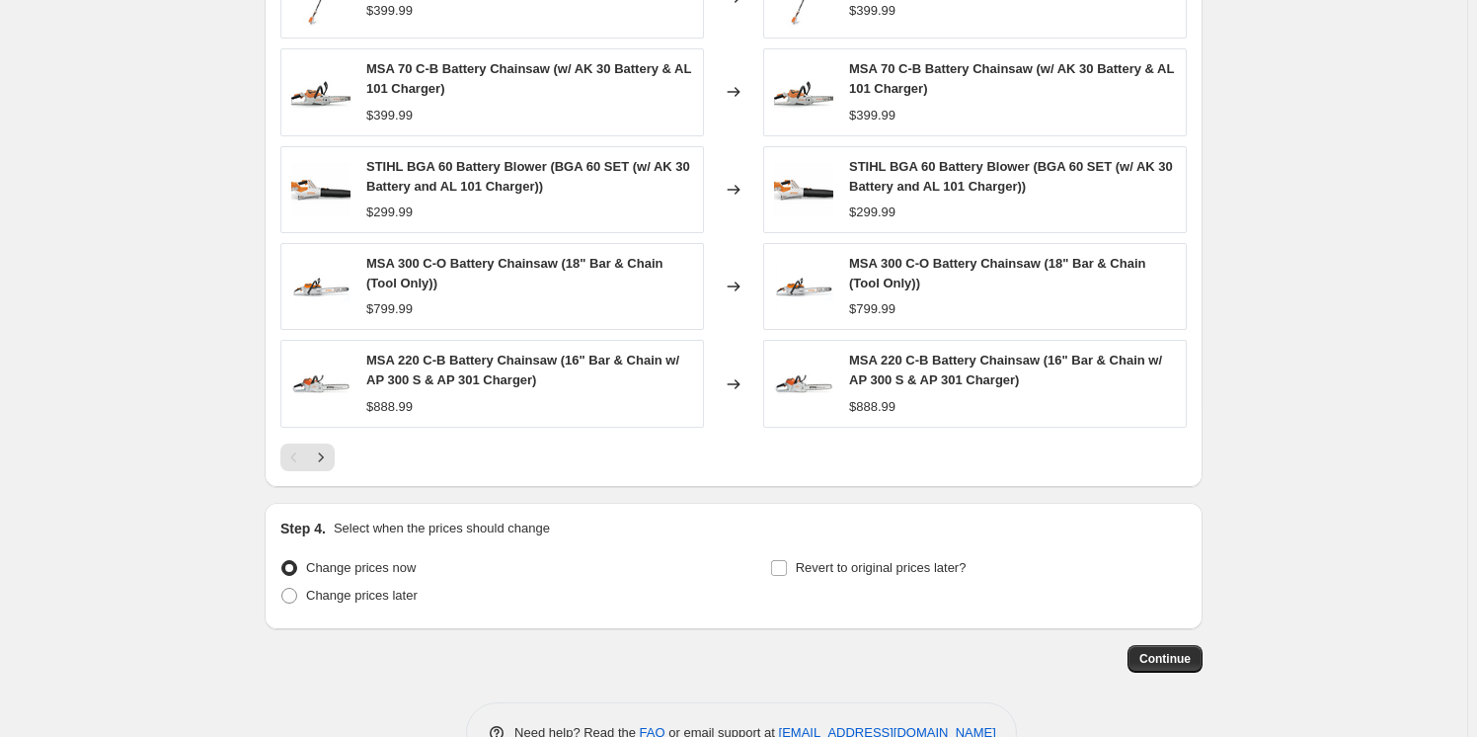
scroll to position [1186, 0]
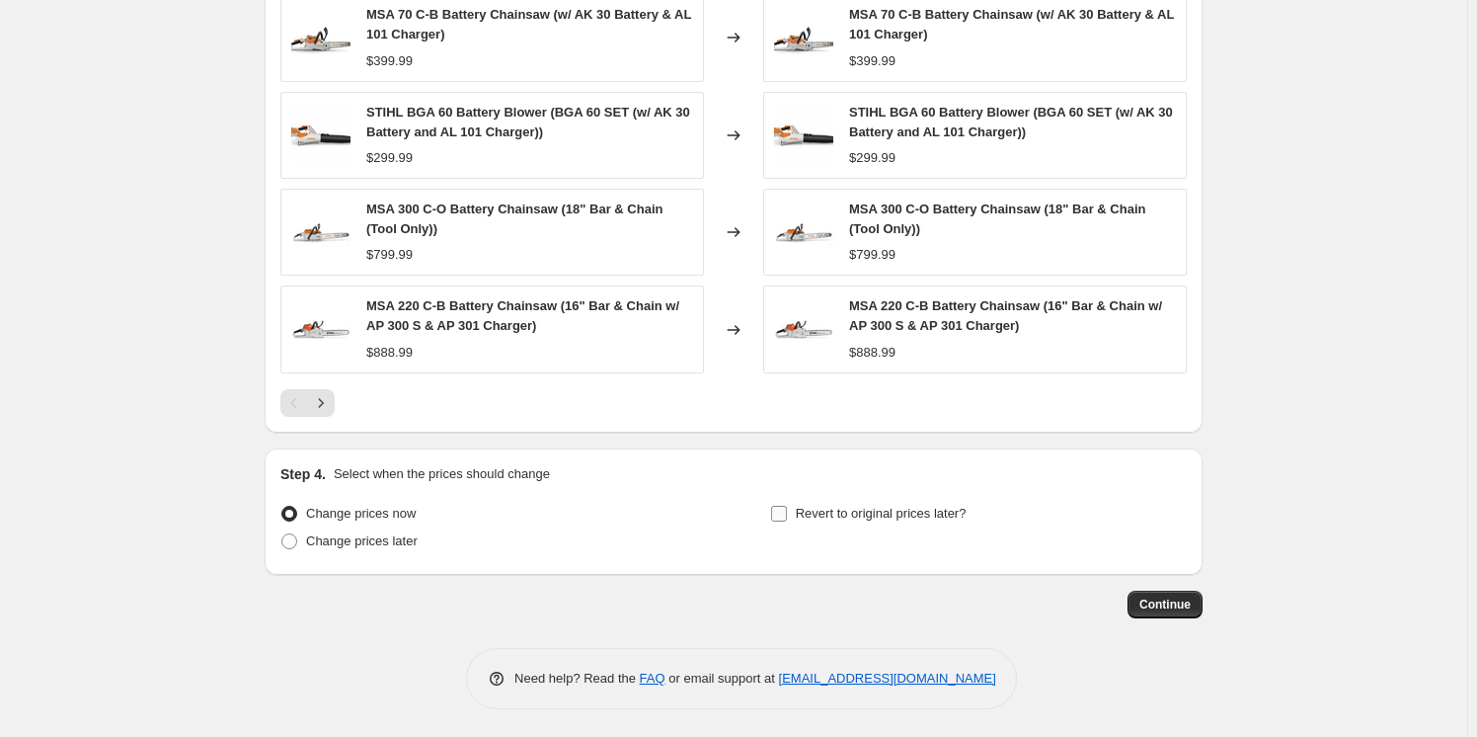
click at [931, 506] on span "Revert to original prices later?" at bounding box center [881, 513] width 171 height 15
click at [787, 506] on input "Revert to original prices later?" at bounding box center [779, 514] width 16 height 16
checkbox input "true"
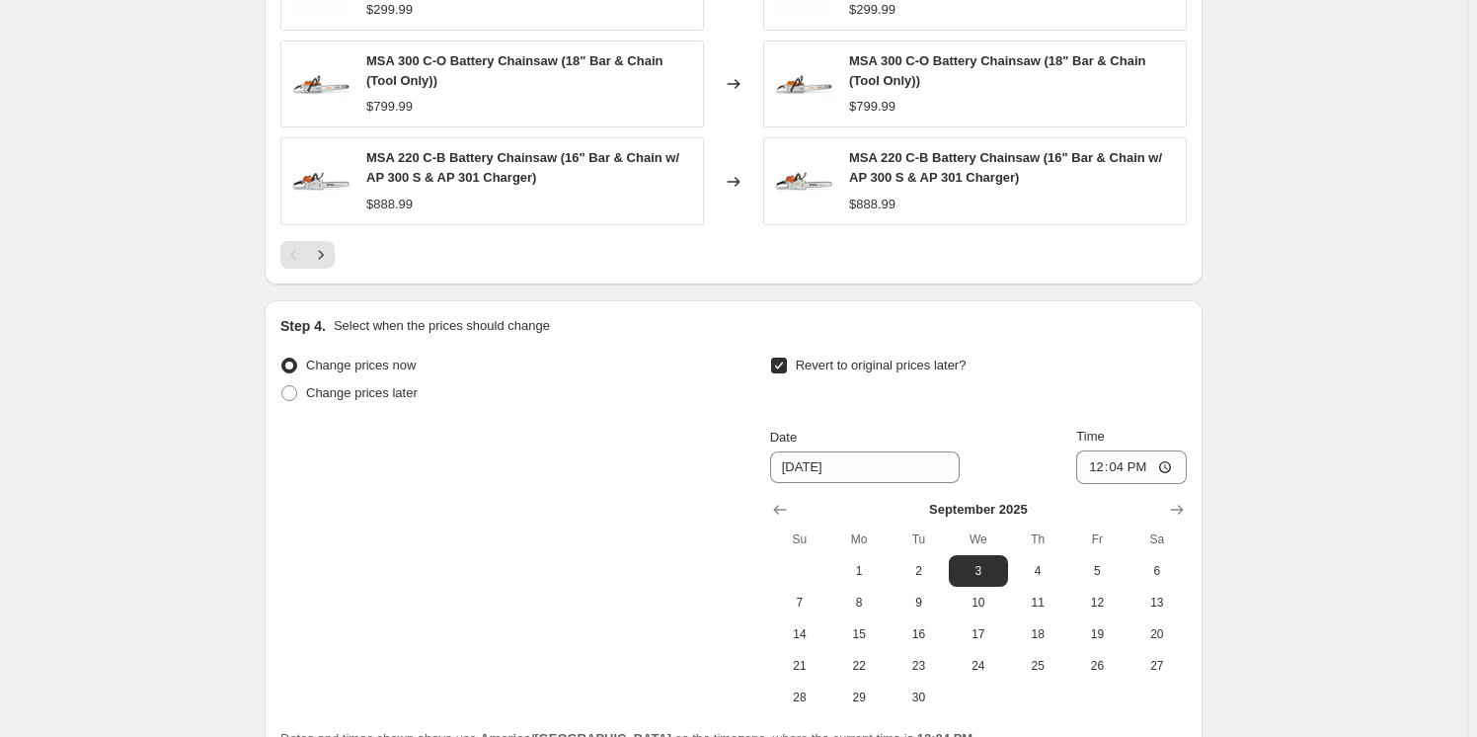
scroll to position [1524, 0]
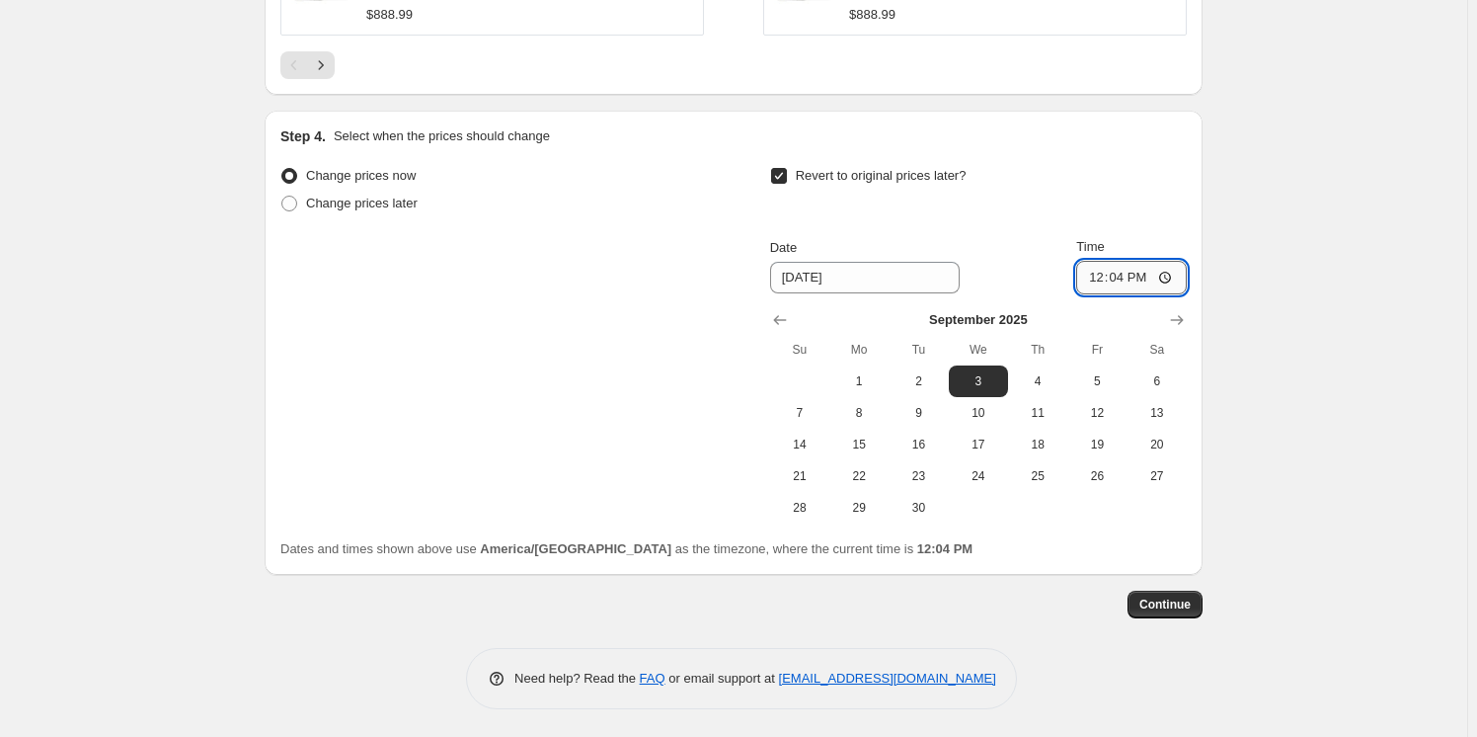
click at [1097, 273] on input "12:04" at bounding box center [1131, 278] width 111 height 34
type input "23:59"
click at [1180, 313] on icon "Show next month, October 2025" at bounding box center [1177, 320] width 20 height 20
click at [1180, 313] on icon "Show next month, November 2025" at bounding box center [1177, 320] width 20 height 20
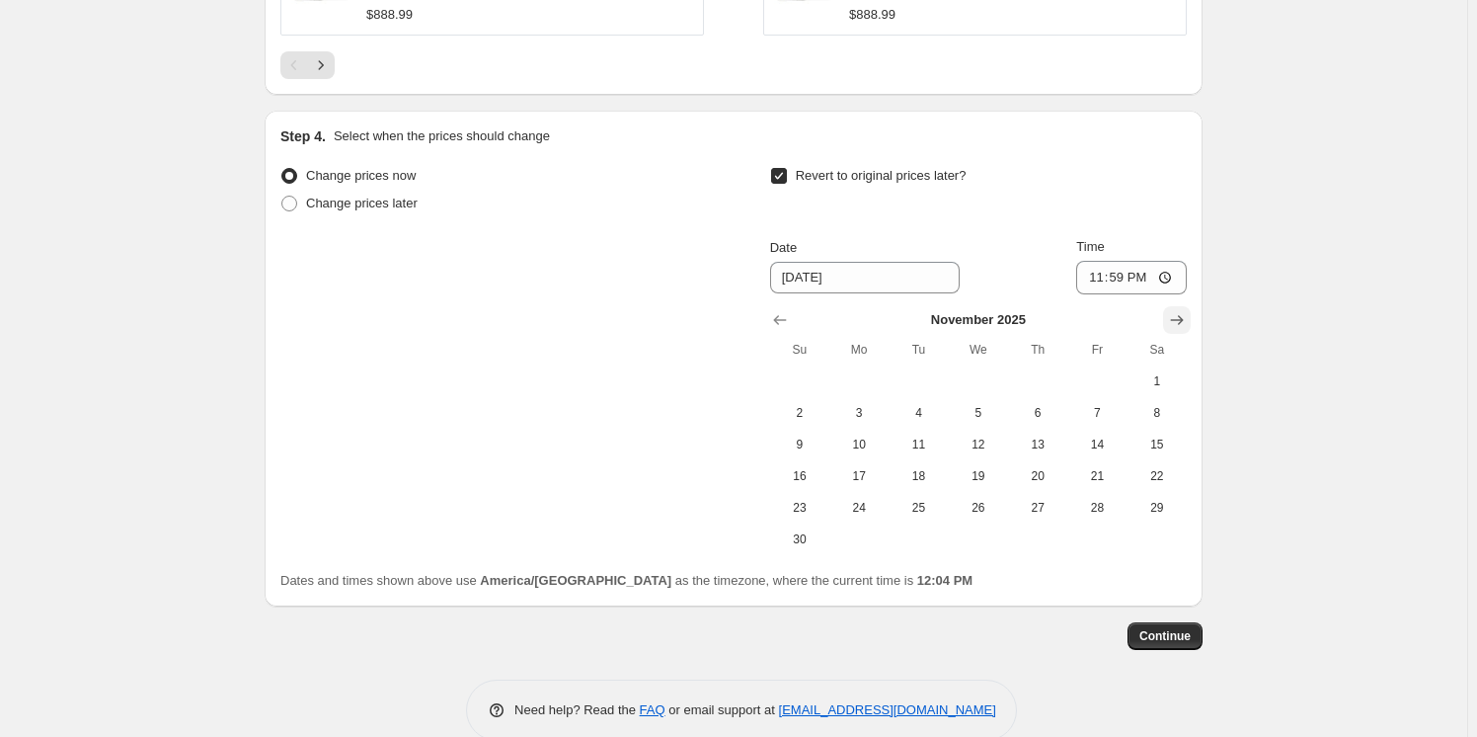
click at [1180, 313] on icon "Show next month, December 2025" at bounding box center [1177, 320] width 20 height 20
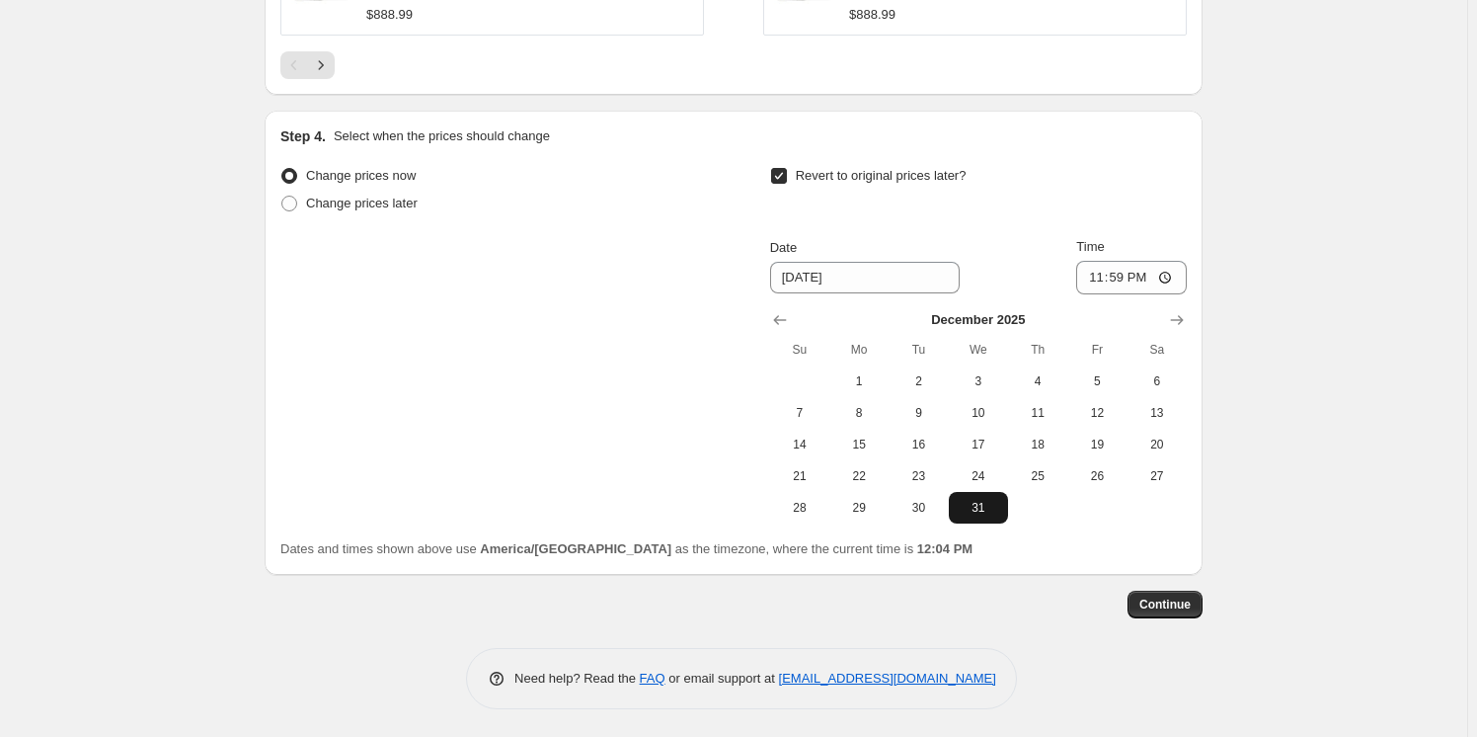
click at [989, 504] on span "31" at bounding box center [978, 508] width 43 height 16
type input "[DATE]"
click at [1172, 604] on span "Continue" at bounding box center [1164, 604] width 51 height 16
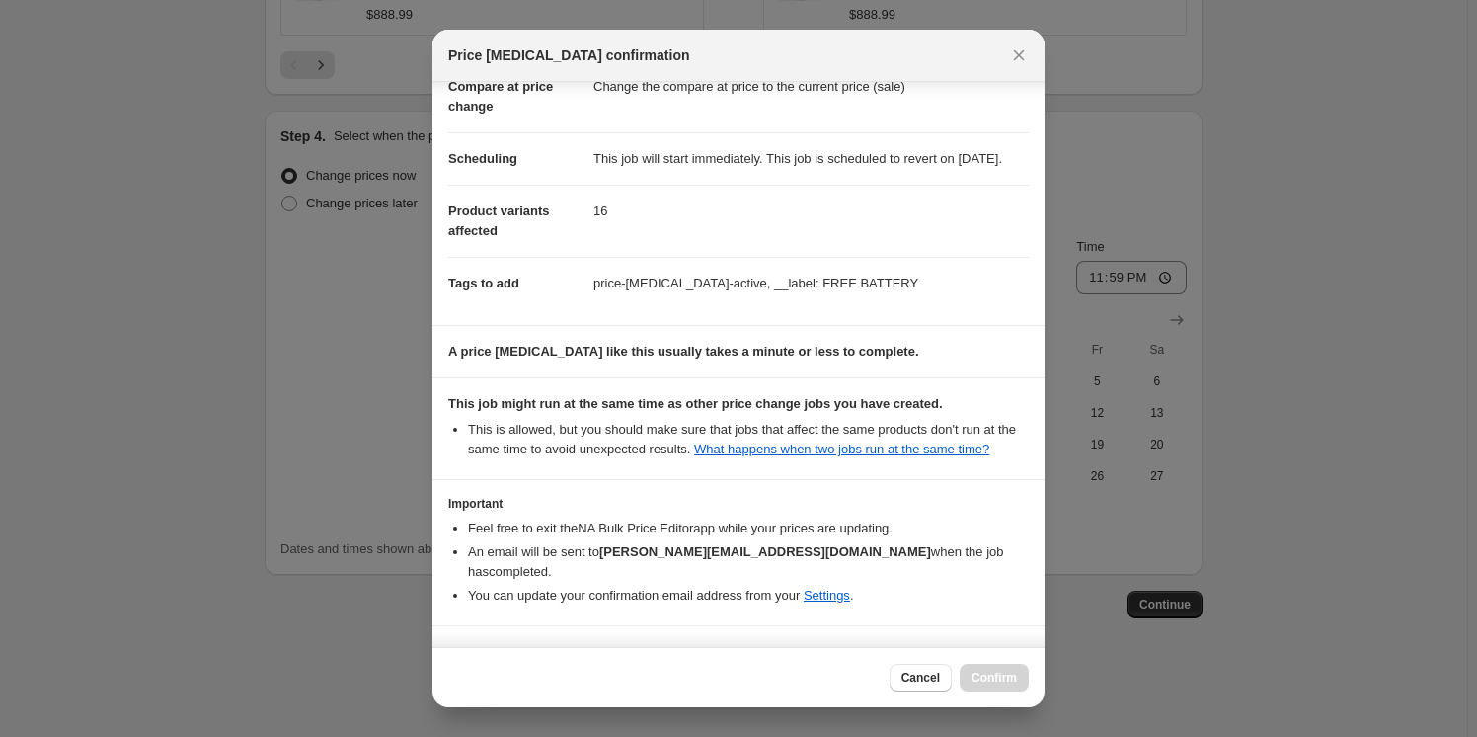
scroll to position [165, 0]
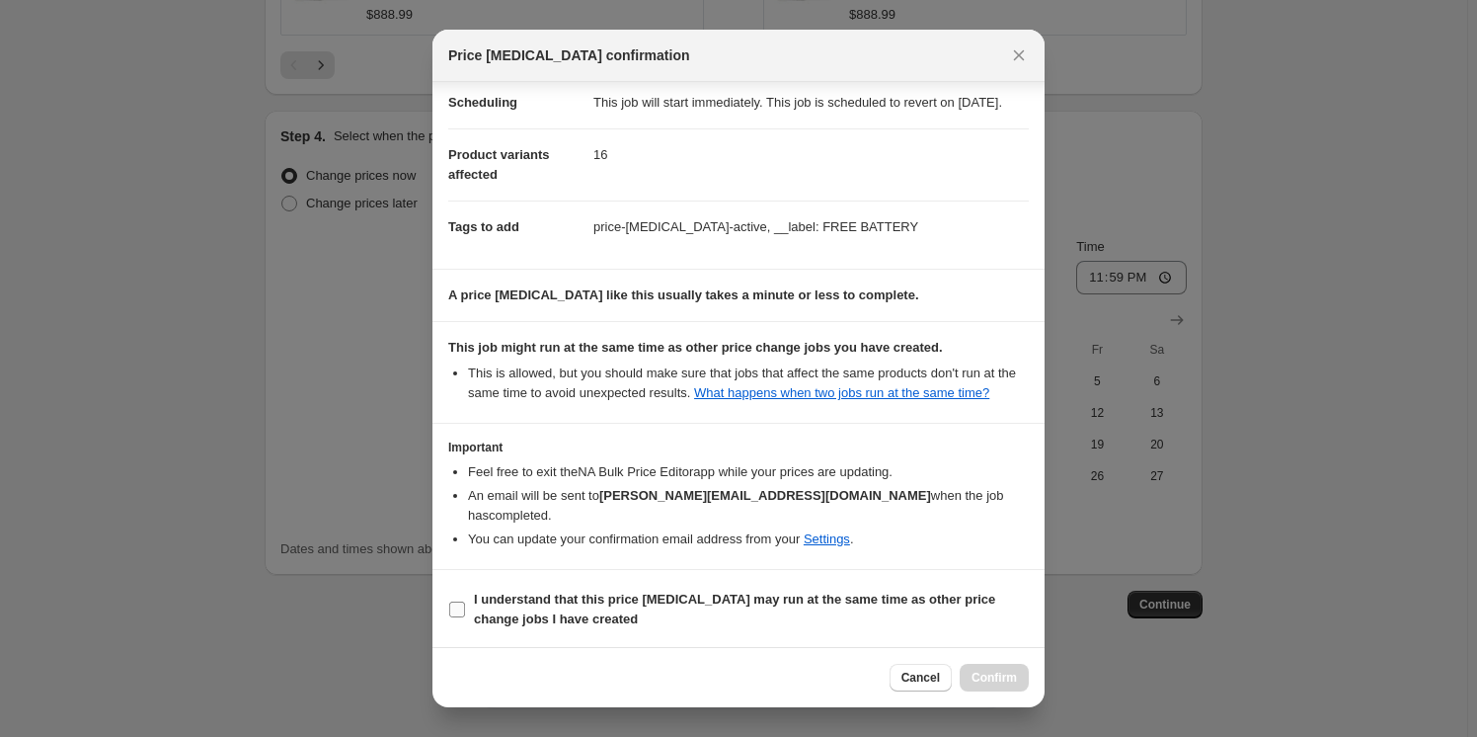
drag, startPoint x: 888, startPoint y: 594, endPoint x: 898, endPoint y: 599, distance: 11.0
click at [888, 594] on b "I understand that this price [MEDICAL_DATA] may run at the same time as other p…" at bounding box center [734, 608] width 521 height 35
click at [465, 601] on input "I understand that this price [MEDICAL_DATA] may run at the same time as other p…" at bounding box center [457, 609] width 16 height 16
checkbox input "true"
click at [999, 671] on span "Confirm" at bounding box center [994, 677] width 45 height 16
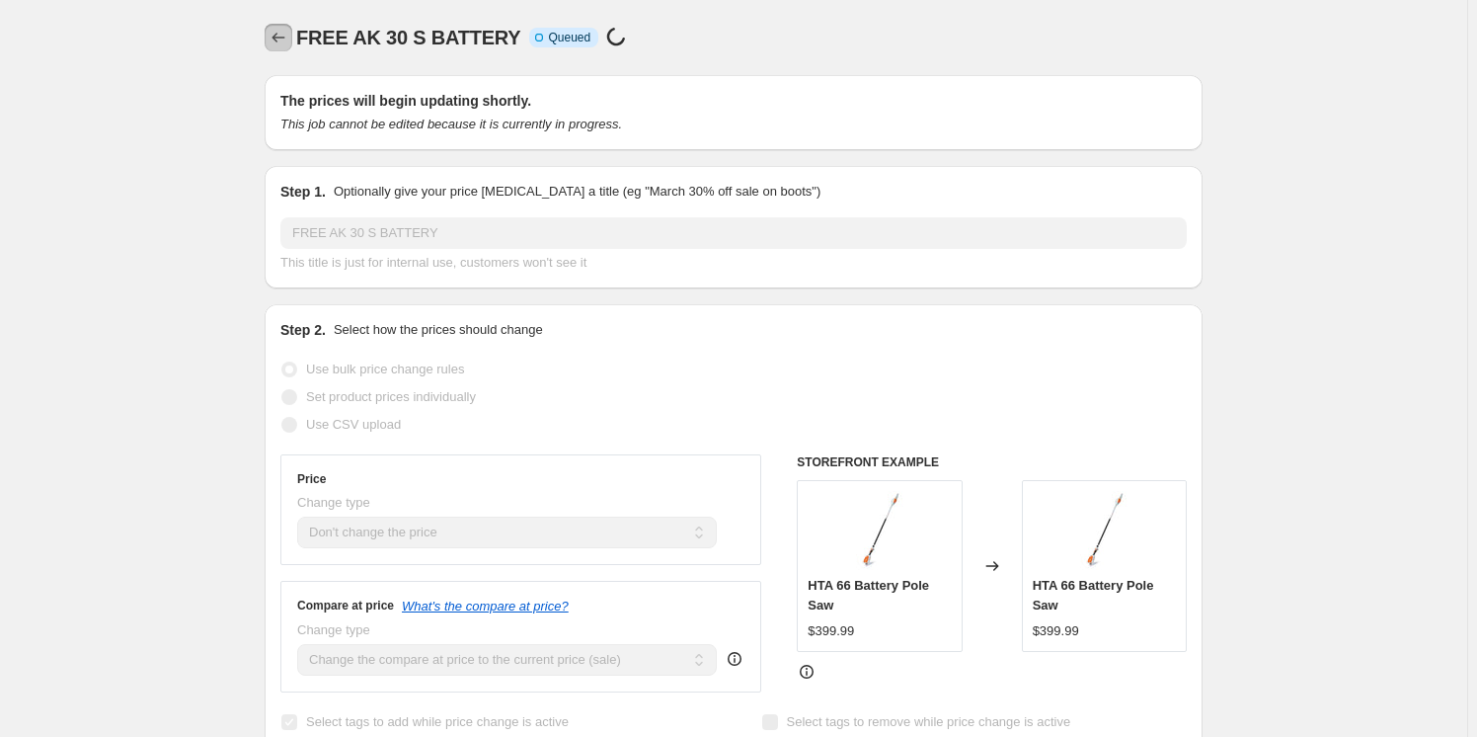
click at [275, 28] on icon "Price change jobs" at bounding box center [279, 38] width 20 height 20
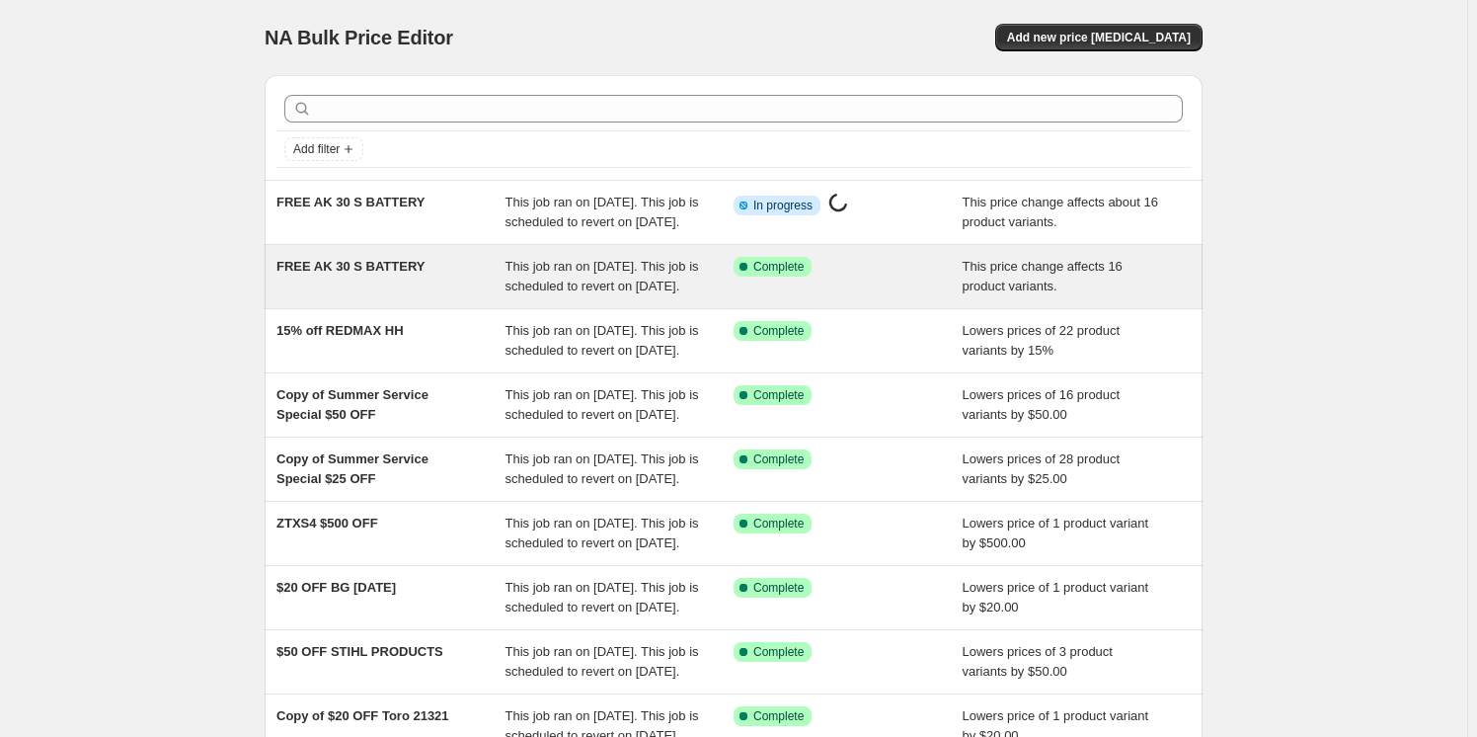
click at [454, 283] on div "FREE AK 30 S BATTERY" at bounding box center [390, 276] width 229 height 39
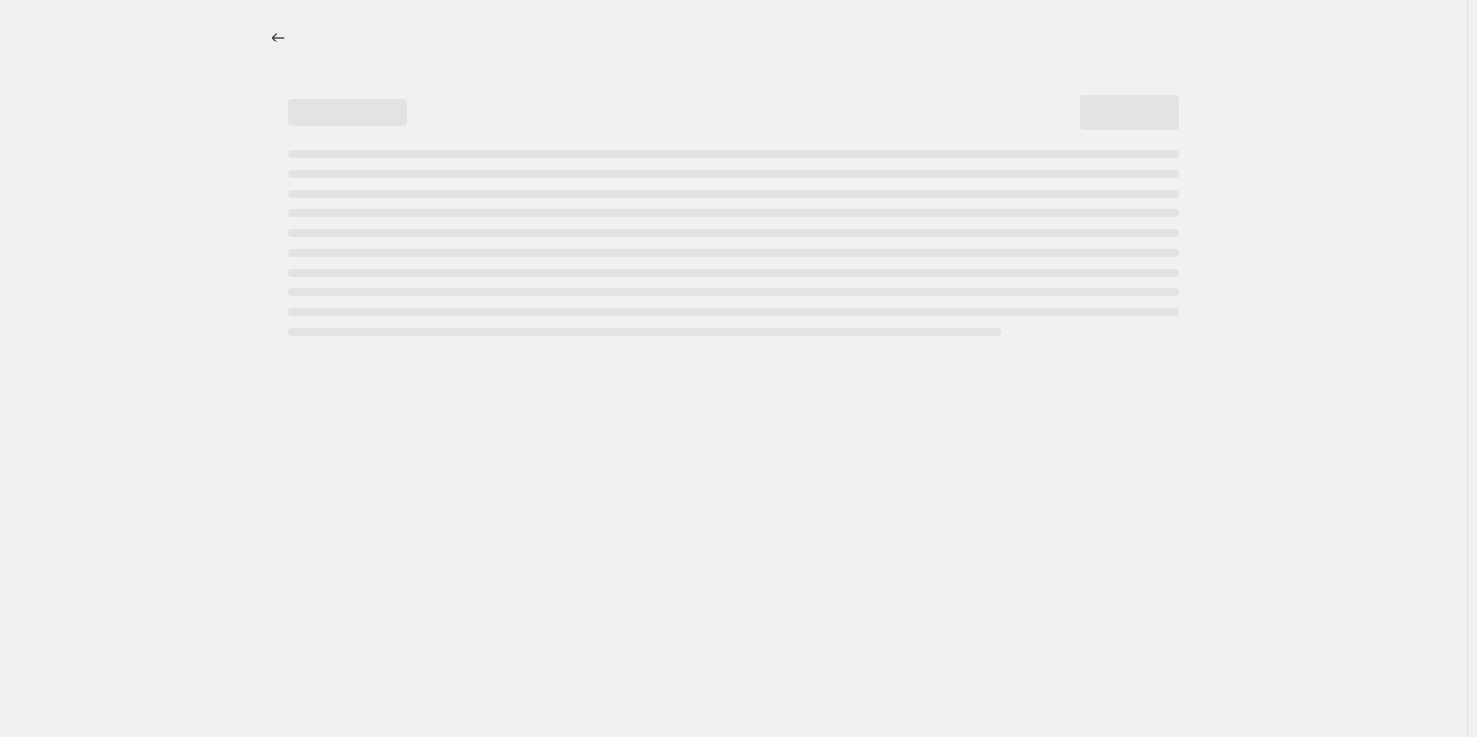
select select "no_change"
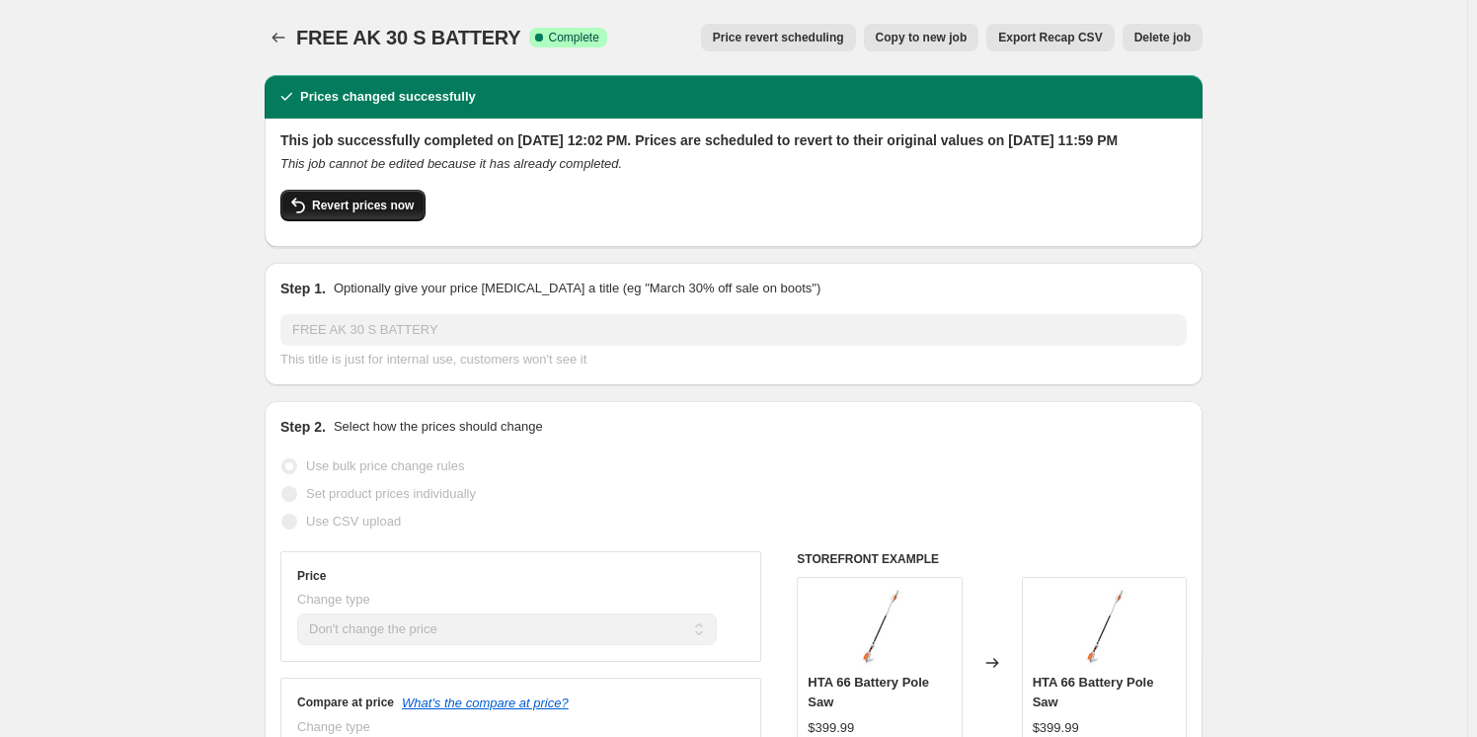
click at [396, 213] on span "Revert prices now" at bounding box center [363, 205] width 102 height 16
checkbox input "false"
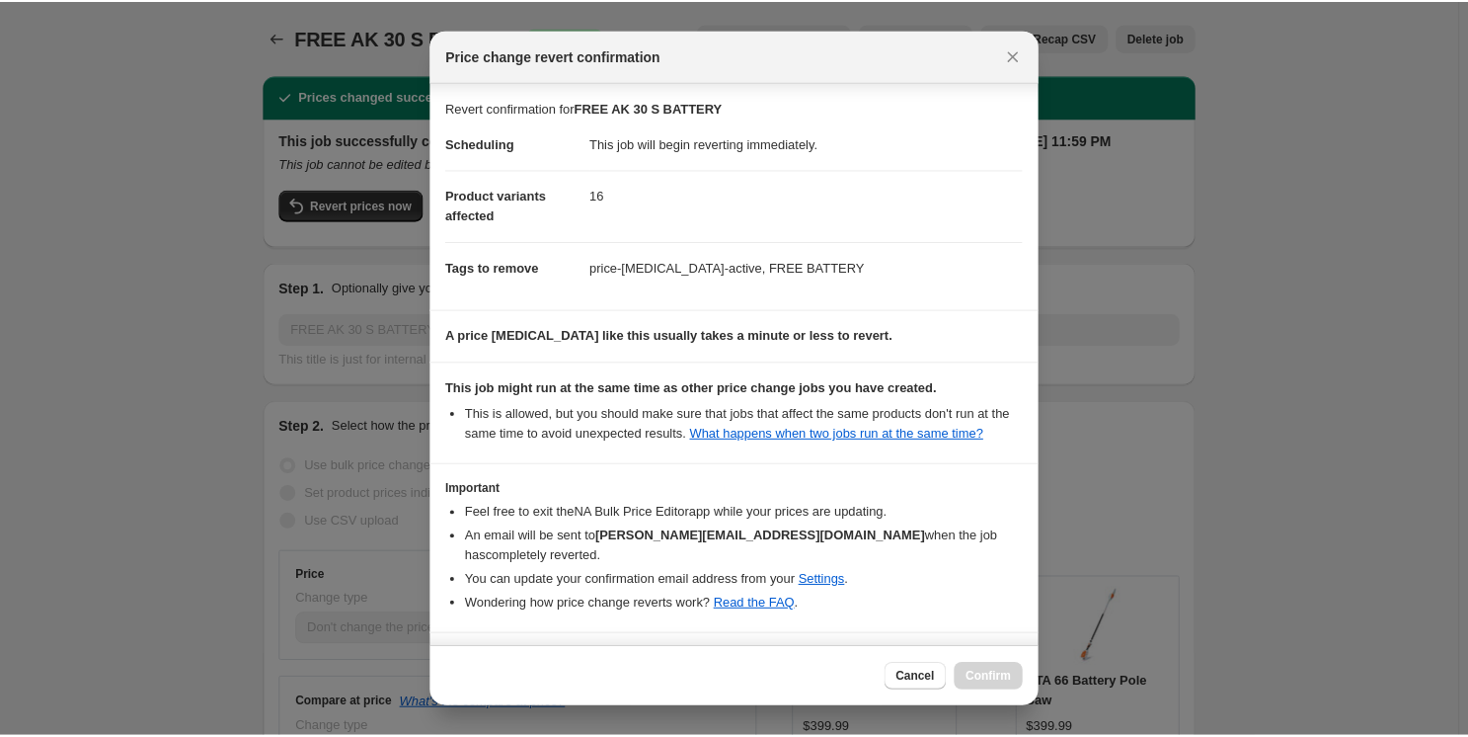
scroll to position [44, 0]
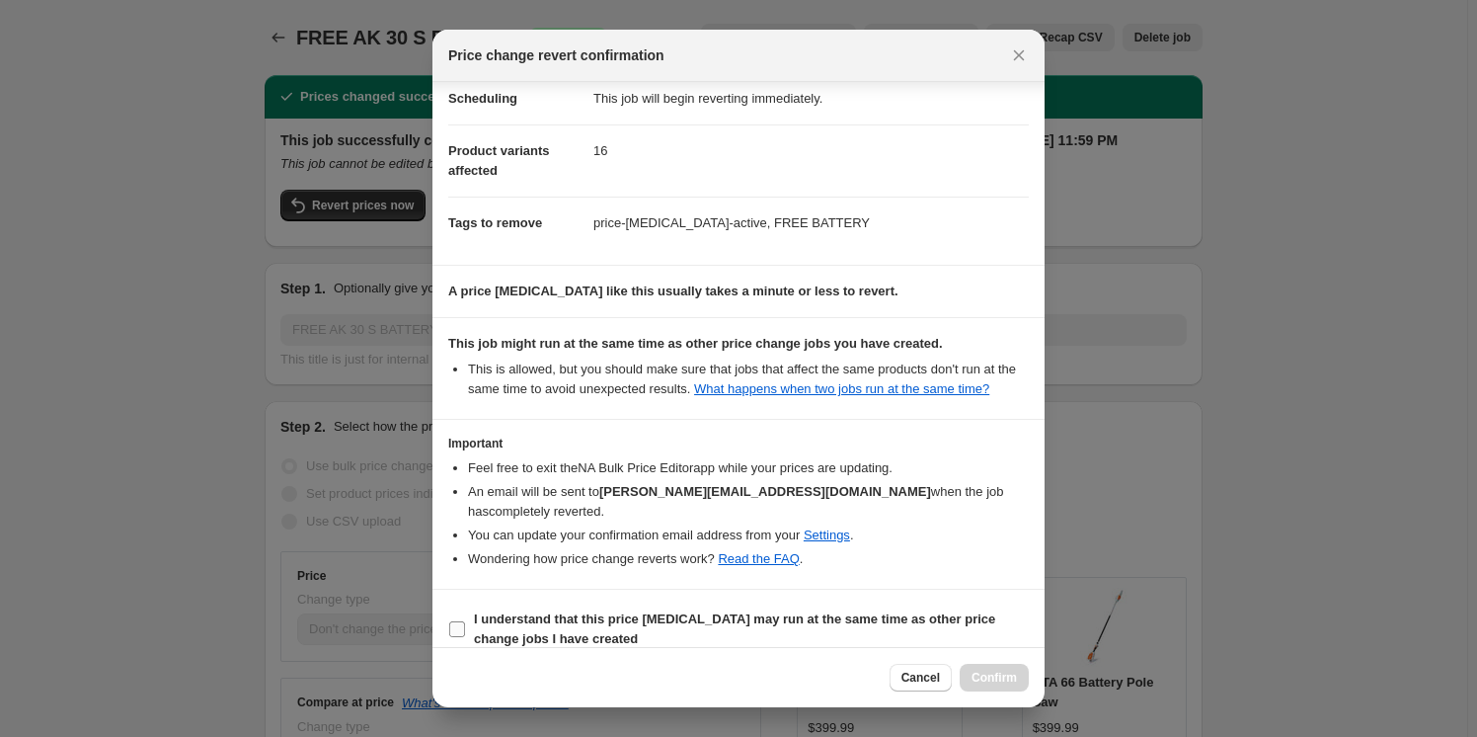
click at [863, 611] on b "I understand that this price [MEDICAL_DATA] may run at the same time as other p…" at bounding box center [734, 628] width 521 height 35
click at [465, 621] on input "I understand that this price [MEDICAL_DATA] may run at the same time as other p…" at bounding box center [457, 629] width 16 height 16
checkbox input "true"
click at [981, 672] on span "Confirm" at bounding box center [994, 677] width 45 height 16
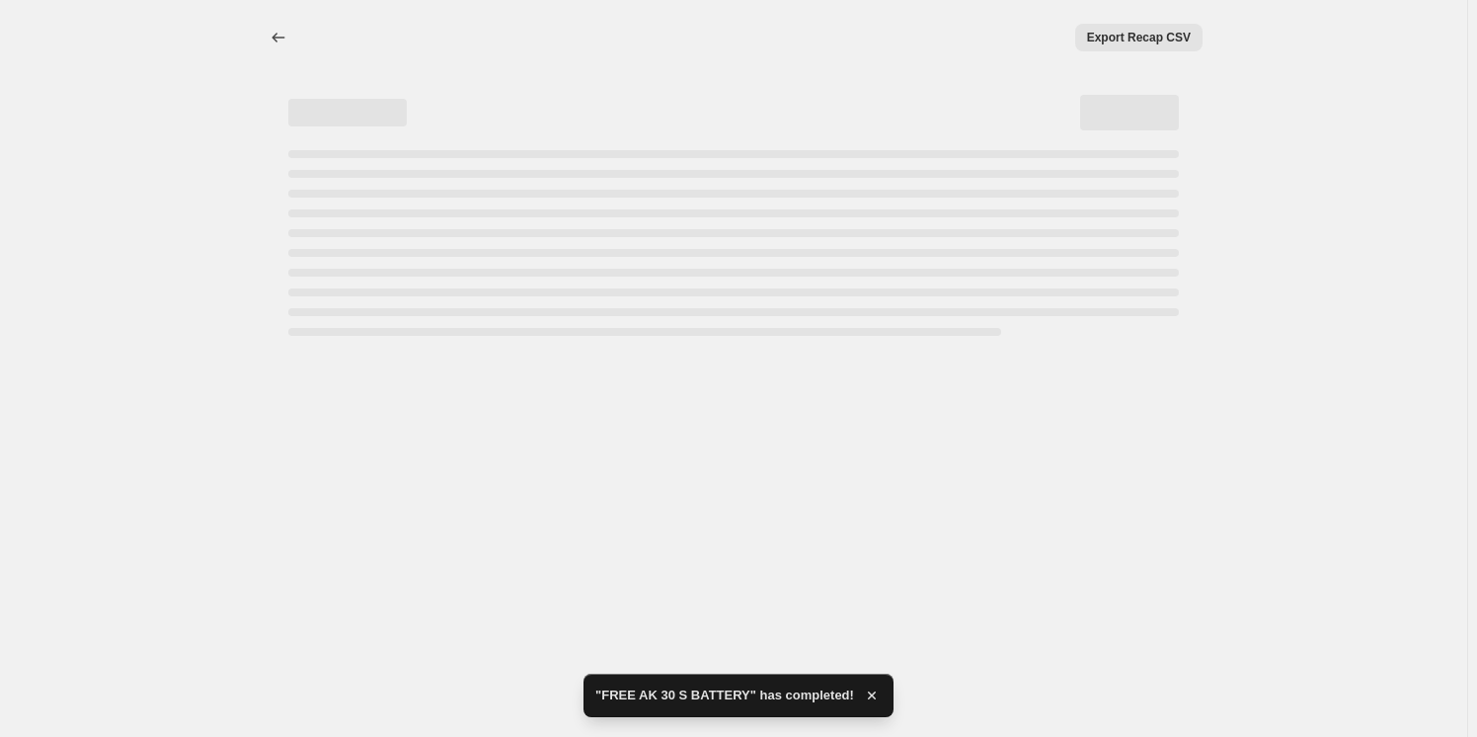
select select "no_change"
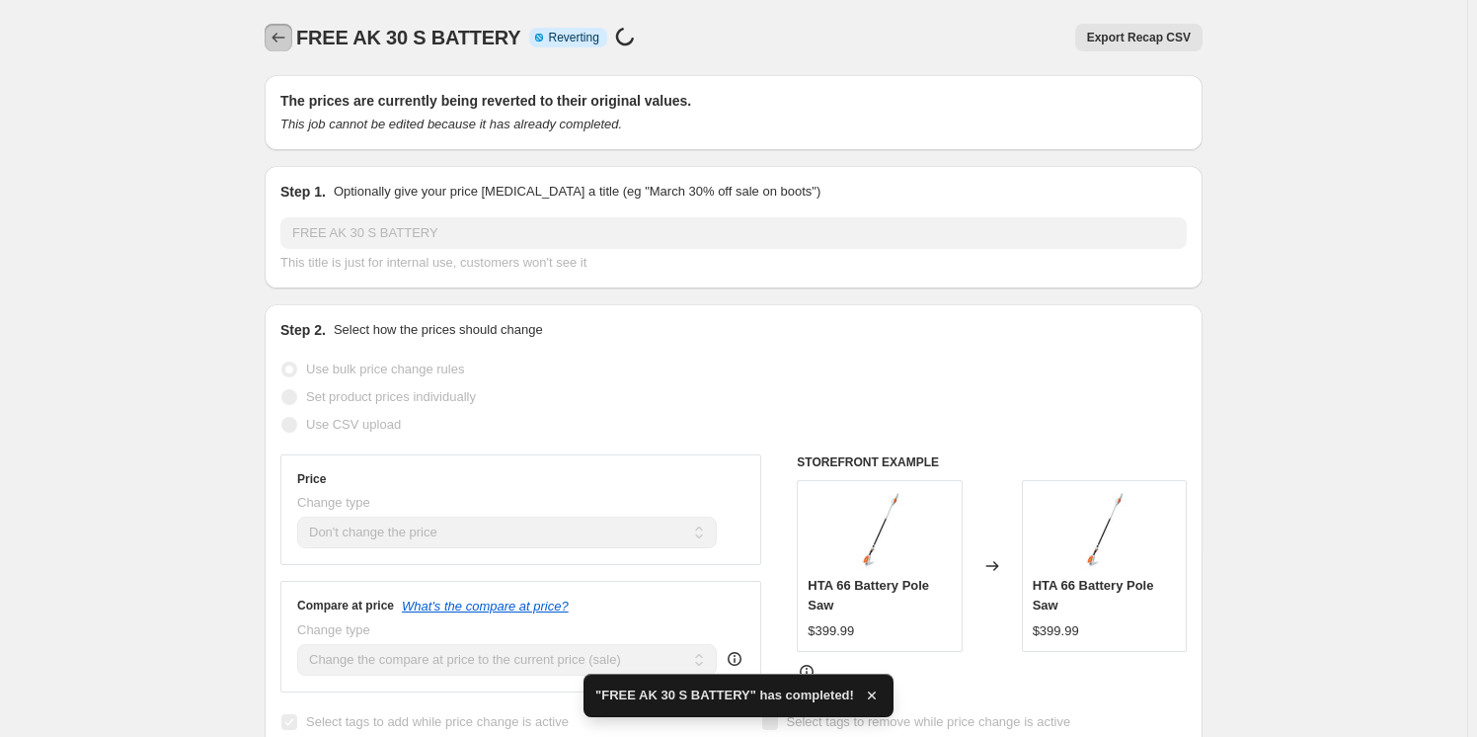
click at [277, 47] on button "Price change jobs" at bounding box center [279, 38] width 28 height 28
